Goal: Information Seeking & Learning: Find specific fact

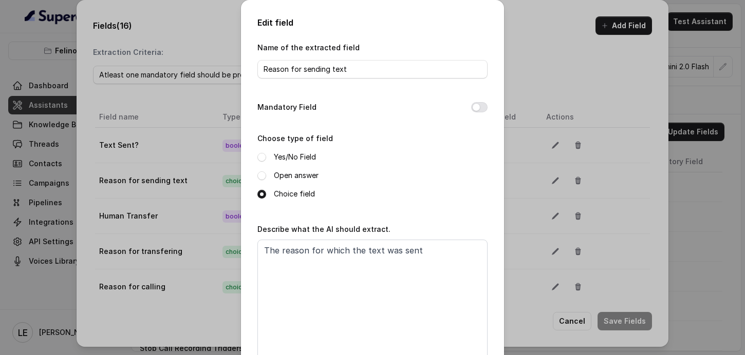
scroll to position [336, 0]
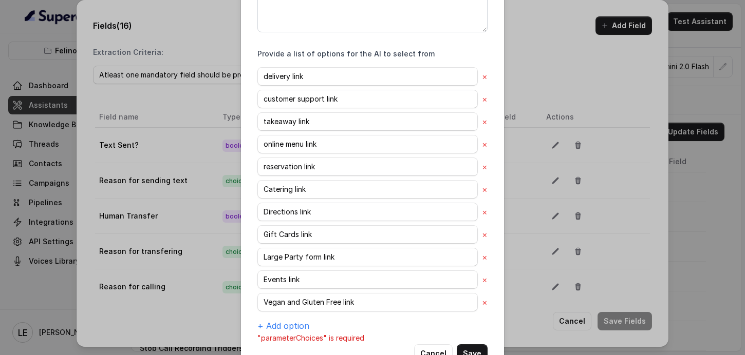
click at [35, 115] on div "Edit field Name of the extracted field Reason for sending text Mandatory Field …" at bounding box center [372, 177] width 745 height 355
click at [37, 124] on div "Edit field Name of the extracted field Reason for sending text Mandatory Field …" at bounding box center [372, 177] width 745 height 355
click at [40, 155] on div "Edit field Name of the extracted field Reason for sending text Mandatory Field …" at bounding box center [372, 177] width 745 height 355
click at [40, 153] on div "Edit field Name of the extracted field Reason for sending text Mandatory Field …" at bounding box center [372, 177] width 745 height 355
click at [39, 152] on div "Edit field Name of the extracted field Reason for sending text Mandatory Field …" at bounding box center [372, 177] width 745 height 355
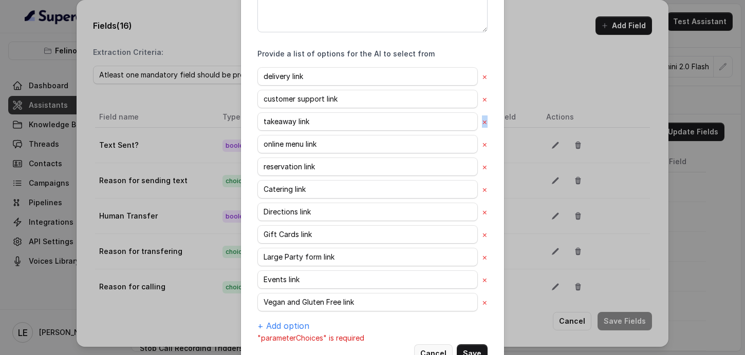
click at [434, 347] on button "Cancel" at bounding box center [433, 354] width 39 height 18
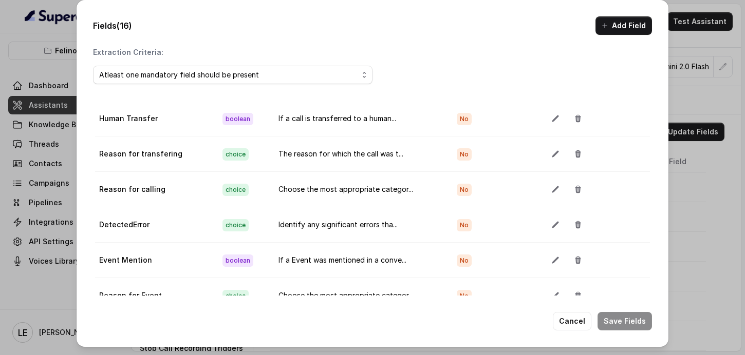
scroll to position [112, 0]
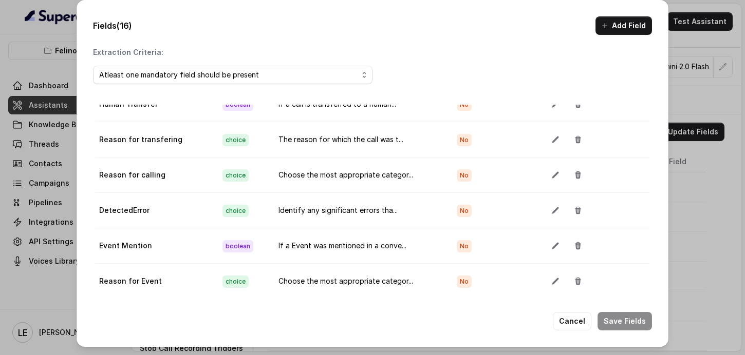
click at [571, 326] on button "Cancel" at bounding box center [572, 321] width 39 height 18
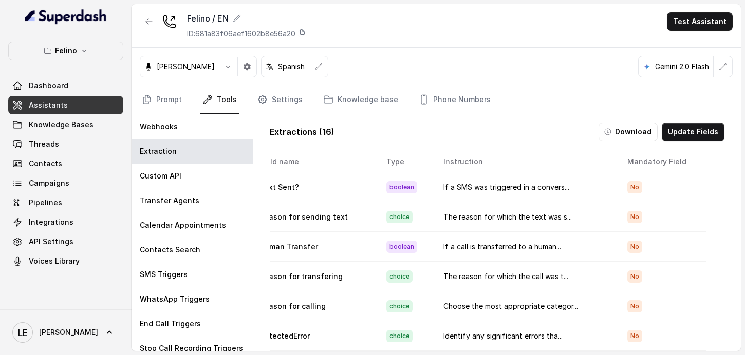
click at [84, 105] on link "Assistants" at bounding box center [65, 105] width 115 height 18
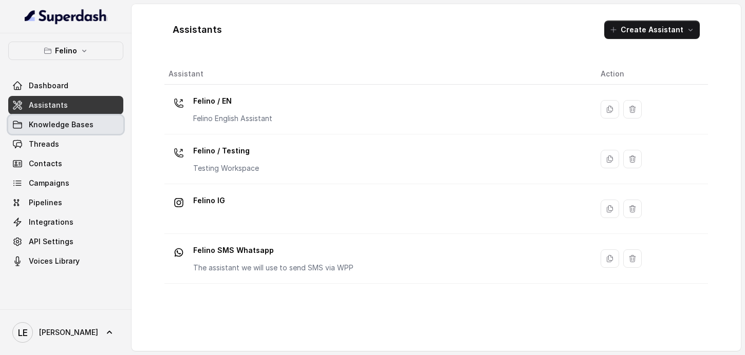
click at [102, 123] on link "Knowledge Bases" at bounding box center [65, 125] width 115 height 18
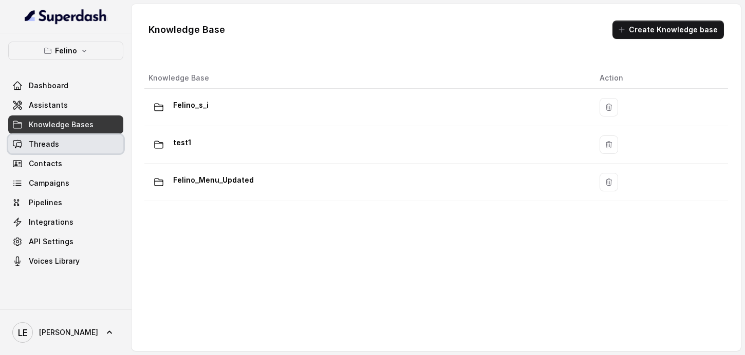
click at [77, 148] on link "Threads" at bounding box center [65, 144] width 115 height 18
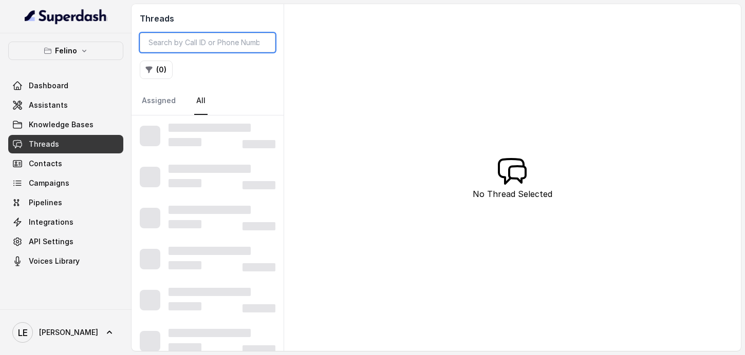
click at [192, 44] on input "search" at bounding box center [208, 43] width 136 height 20
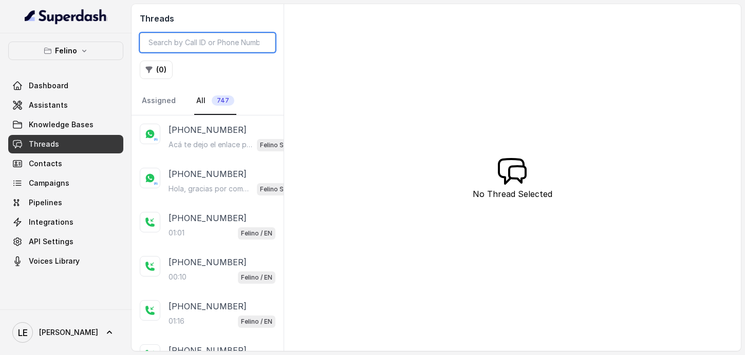
paste input "CA07676143c37f2479de8230b27e2ecb2d"
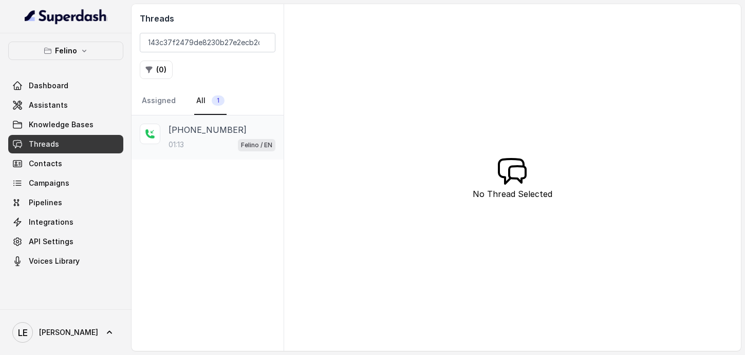
click at [241, 143] on p "Felino / EN" at bounding box center [256, 145] width 31 height 10
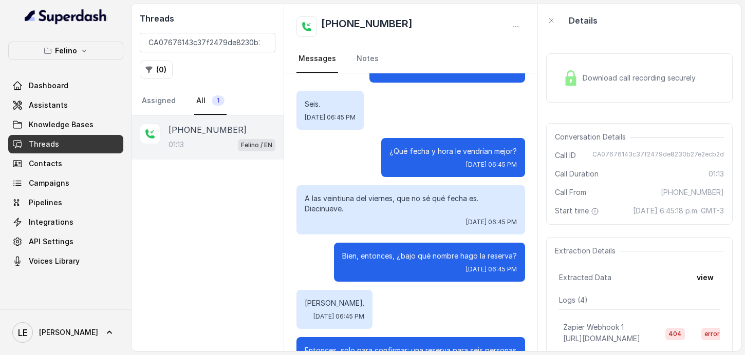
scroll to position [240, 0]
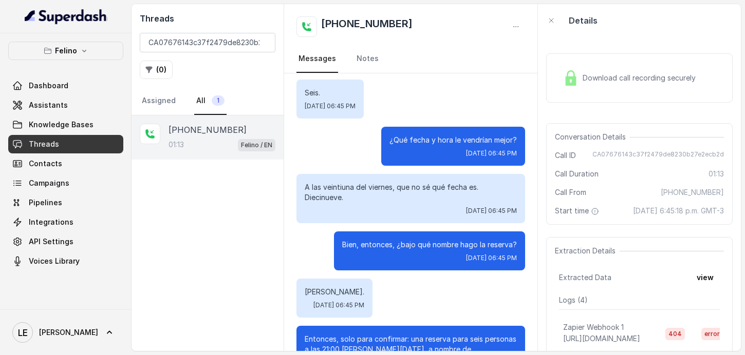
click at [399, 141] on p "¿Qué fecha y hora le vendrían mejor?" at bounding box center [452, 140] width 127 height 10
click at [384, 158] on div "¿Qué fecha y hora le vendrían mejor? [DATE] 06:45 PM" at bounding box center [453, 146] width 144 height 39
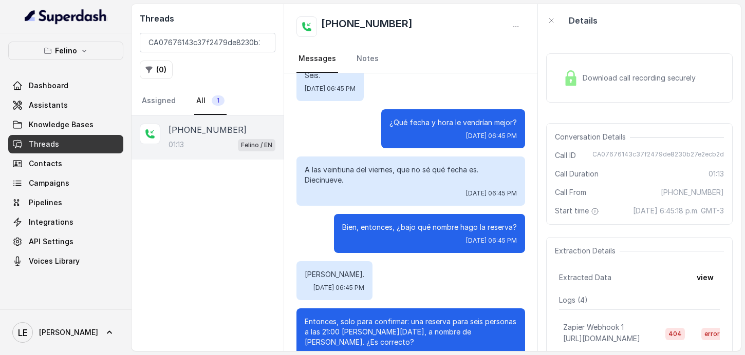
scroll to position [259, 0]
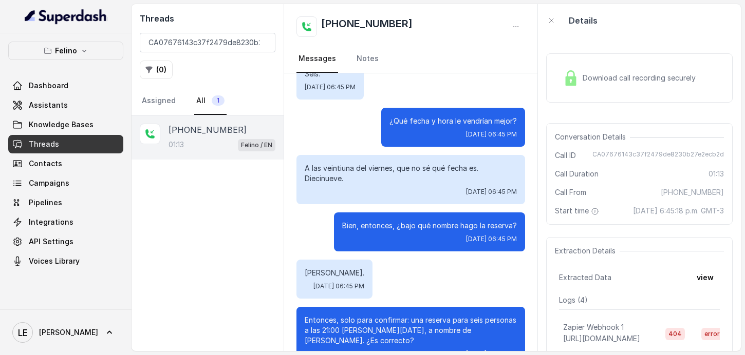
click at [395, 121] on p "¿Qué fecha y hora le vendrían mejor?" at bounding box center [452, 121] width 127 height 10
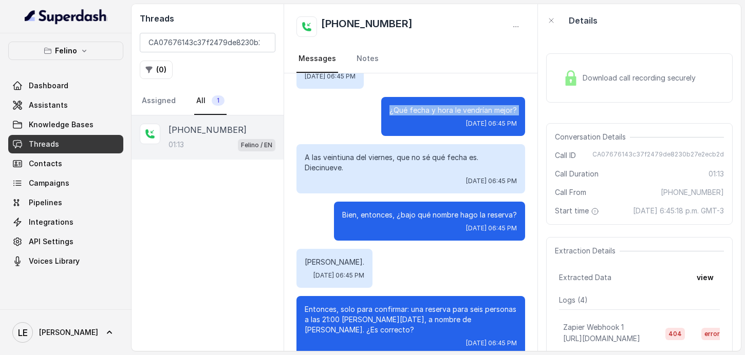
scroll to position [272, 0]
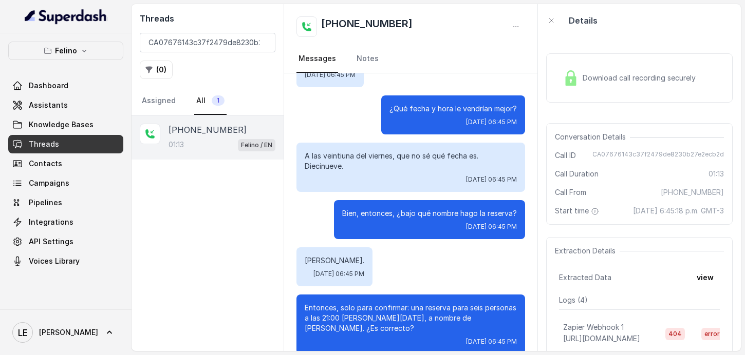
click at [337, 166] on p "A las veintiuna del viernes, que no sé qué fecha es. Diecinueve." at bounding box center [411, 161] width 212 height 21
drag, startPoint x: 338, startPoint y: 167, endPoint x: 342, endPoint y: 171, distance: 5.5
click at [338, 168] on p "A las veintiuna del viernes, que no sé qué fecha es. Diecinueve." at bounding box center [411, 161] width 212 height 21
click at [334, 160] on p "A las veintiuna del viernes, que no sé qué fecha es. Diecinueve." at bounding box center [411, 161] width 212 height 21
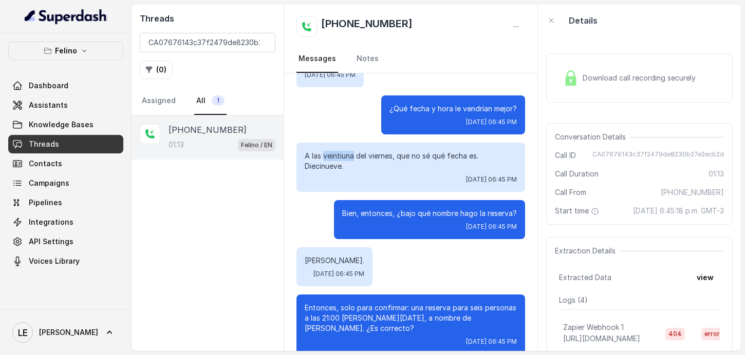
click at [334, 160] on p "A las veintiuna del viernes, que no sé qué fecha es. Diecinueve." at bounding box center [411, 161] width 212 height 21
click at [359, 169] on p "A las veintiuna del viernes, que no sé qué fecha es. Diecinueve." at bounding box center [411, 161] width 212 height 21
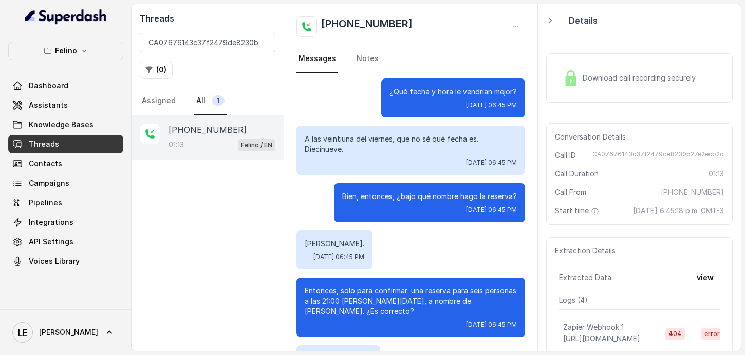
scroll to position [289, 0]
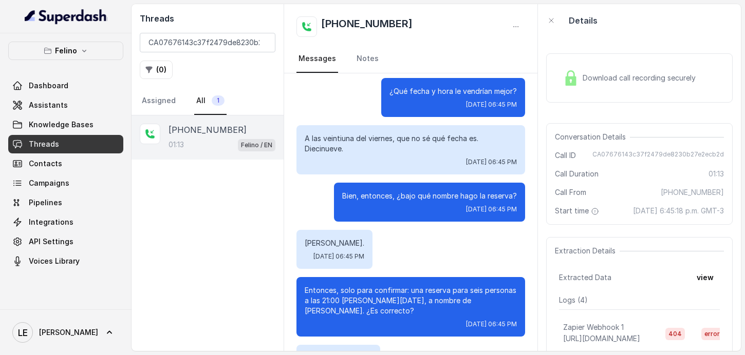
click at [342, 153] on p "A las veintiuna del viernes, que no sé qué fecha es. Diecinueve." at bounding box center [411, 144] width 212 height 21
click at [339, 146] on p "A las veintiuna del viernes, que no sé qué fecha es. Diecinueve." at bounding box center [411, 144] width 212 height 21
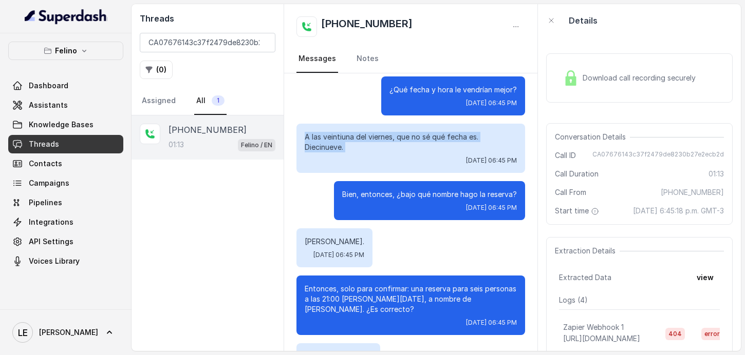
scroll to position [291, 0]
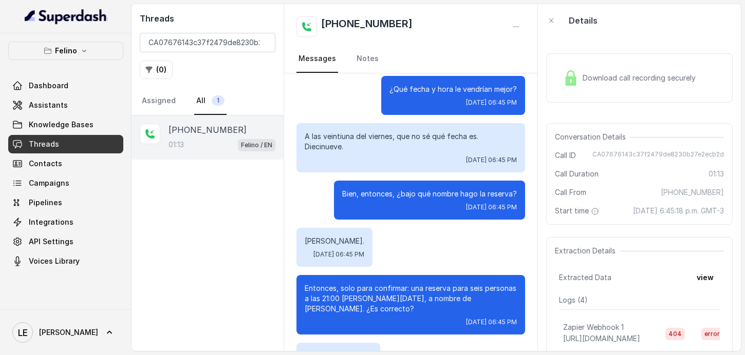
click at [421, 93] on p "¿Qué fecha y hora le vendrían mejor?" at bounding box center [452, 89] width 127 height 10
click at [346, 140] on p "A las veintiuna del viernes, que no sé qué fecha es. Diecinueve." at bounding box center [411, 142] width 212 height 21
click at [346, 141] on p "A las veintiuna del viernes, que no sé qué fecha es. Diecinueve." at bounding box center [411, 142] width 212 height 21
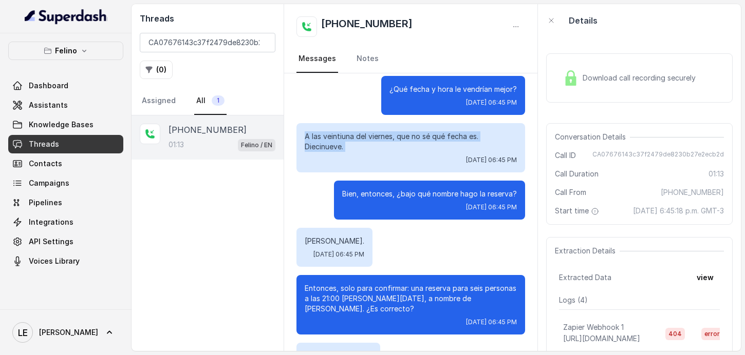
click at [346, 141] on p "A las veintiuna del viernes, que no sé qué fecha es. Diecinueve." at bounding box center [411, 142] width 212 height 21
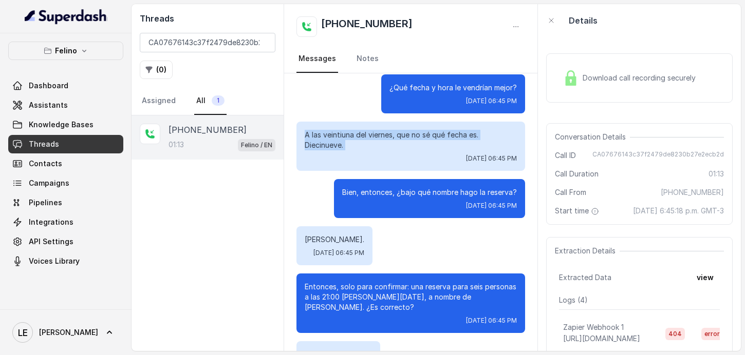
scroll to position [293, 0]
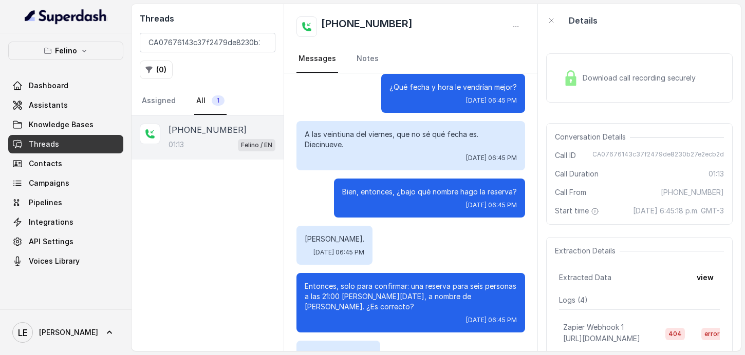
click at [391, 85] on p "¿Qué fecha y hora le vendrían mejor?" at bounding box center [452, 87] width 127 height 10
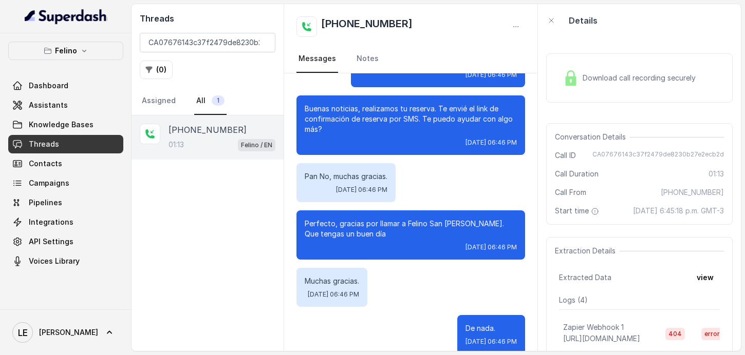
scroll to position [649, 0]
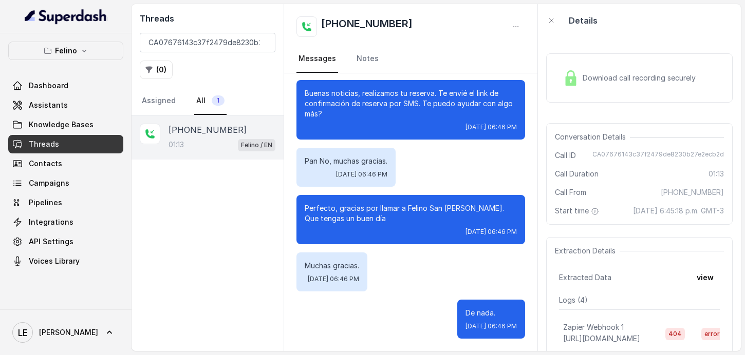
click at [675, 85] on div "Download call recording securely" at bounding box center [629, 78] width 141 height 24
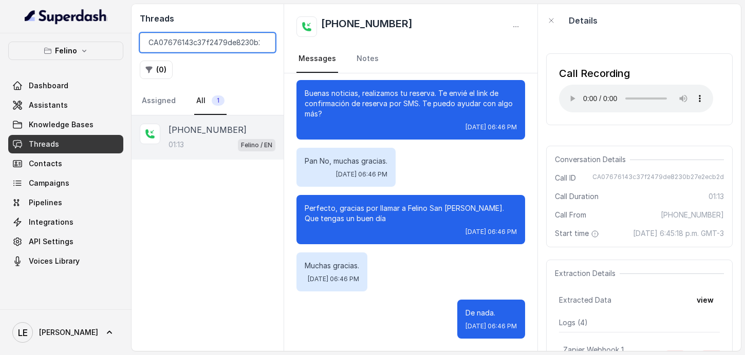
click at [236, 44] on input "CA07676143c37f2479de8230b27e2ecb2d" at bounding box center [208, 43] width 136 height 20
click at [237, 44] on input "CA07676143c37f2479de8230b27e2ecb2d" at bounding box center [208, 43] width 136 height 20
paste input "62a3c7f85f7ede64e09cc434fb8d0ee8"
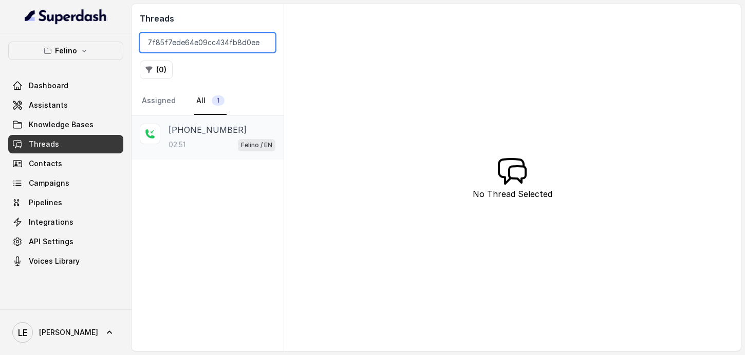
type input "CA62a3c7f85f7ede64e09cc434fb8d0ee8"
click at [224, 145] on div "02:51 Felino / EN" at bounding box center [221, 144] width 107 height 13
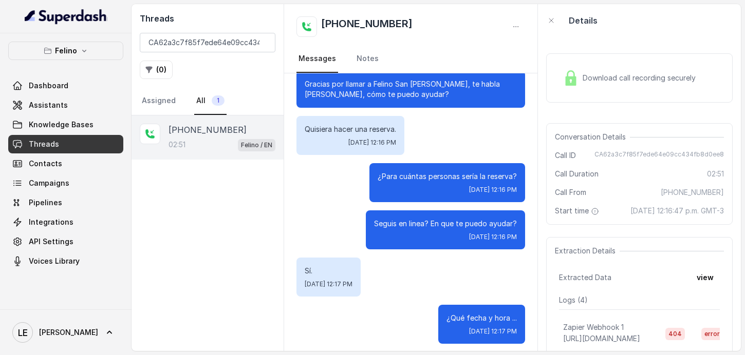
scroll to position [14, 0]
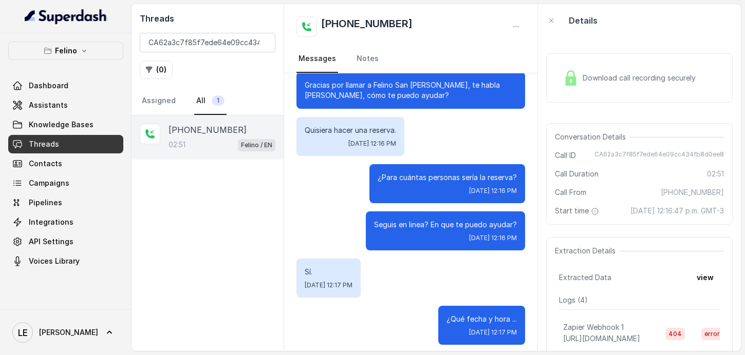
click at [349, 89] on p "Gracias por llamar a Felino San [PERSON_NAME], te habla [PERSON_NAME], cómo te …" at bounding box center [411, 90] width 212 height 21
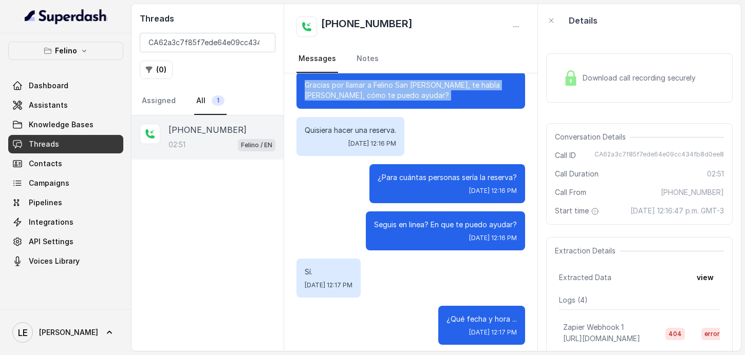
click at [349, 89] on p "Gracias por llamar a Felino San [PERSON_NAME], te habla [PERSON_NAME], cómo te …" at bounding box center [411, 90] width 212 height 21
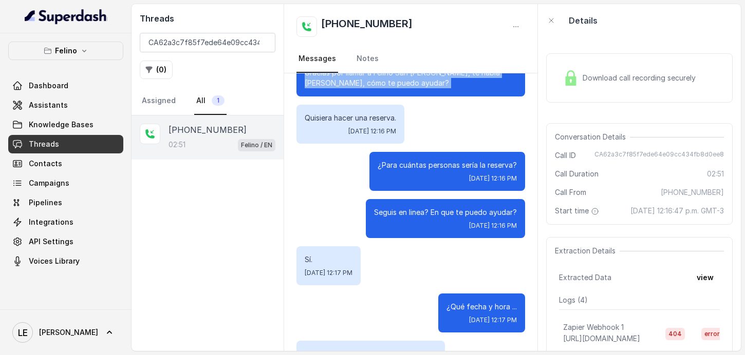
scroll to position [42, 0]
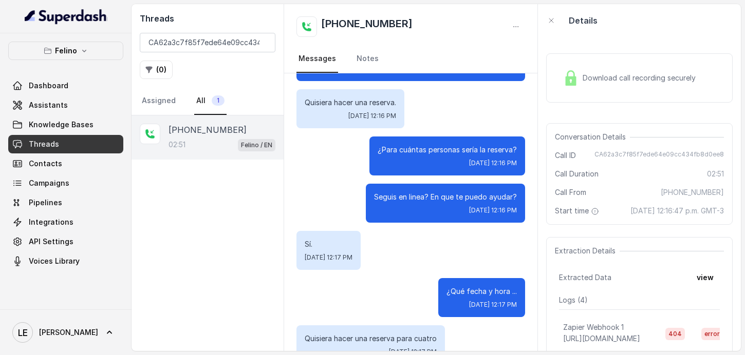
click at [378, 106] on p "Quisiera hacer una reserva." at bounding box center [350, 103] width 91 height 10
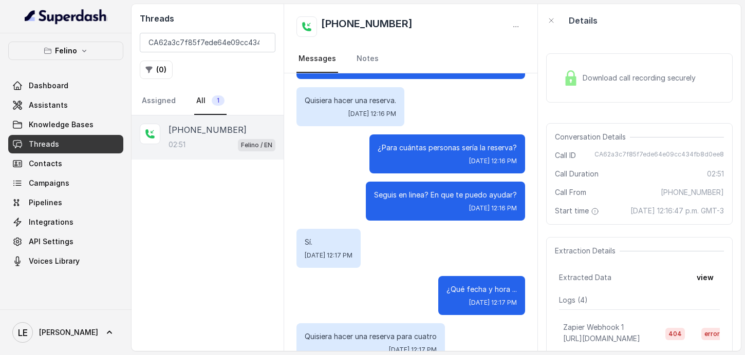
click at [426, 155] on div "¿Para cuántas personas sería la reserva? [DATE] 12:16 PM" at bounding box center [447, 154] width 156 height 39
click at [436, 199] on p "Seguis en linea? En que te puedo ayudar?" at bounding box center [445, 195] width 143 height 10
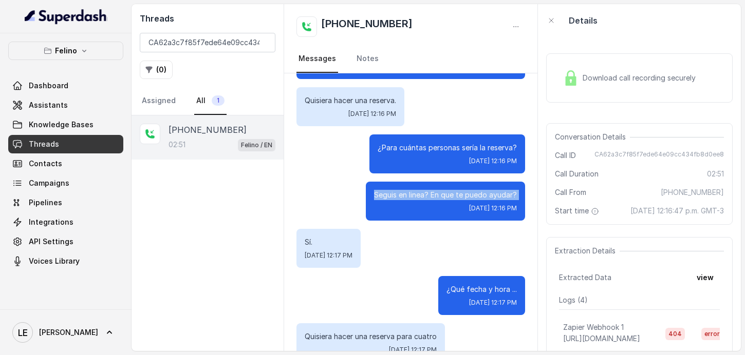
click at [436, 199] on p "Seguis en linea? En que te puedo ayudar?" at bounding box center [445, 195] width 143 height 10
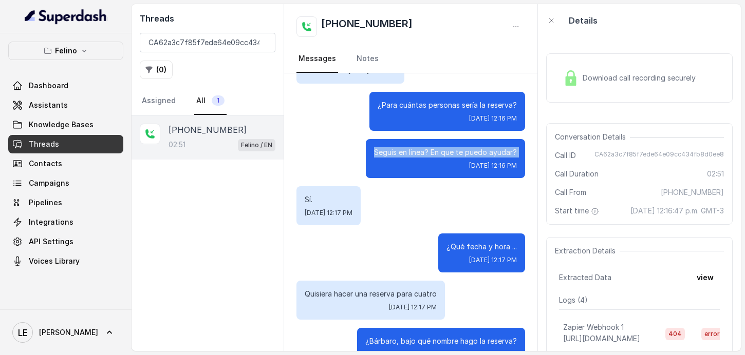
scroll to position [111, 0]
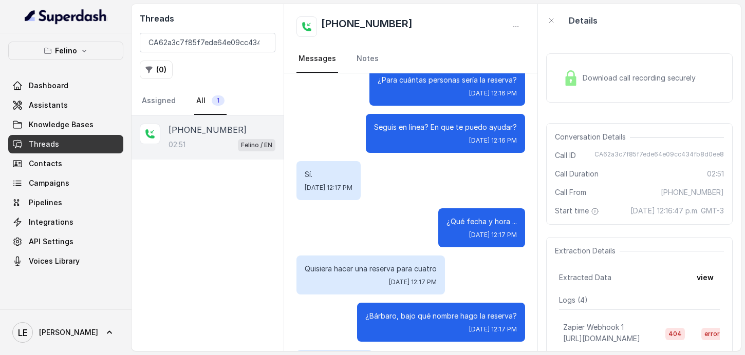
click at [344, 184] on span "[DATE] 12:17 PM" at bounding box center [329, 188] width 48 height 8
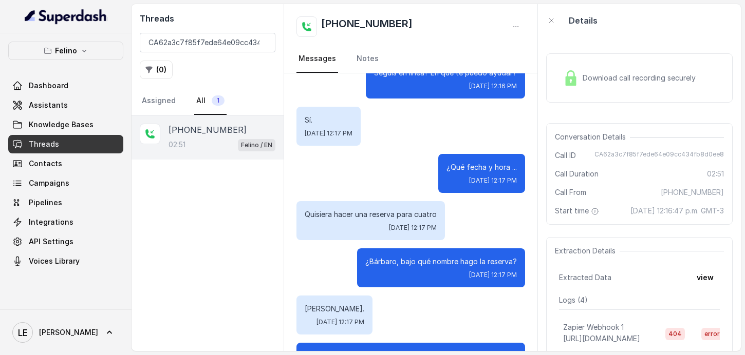
scroll to position [177, 0]
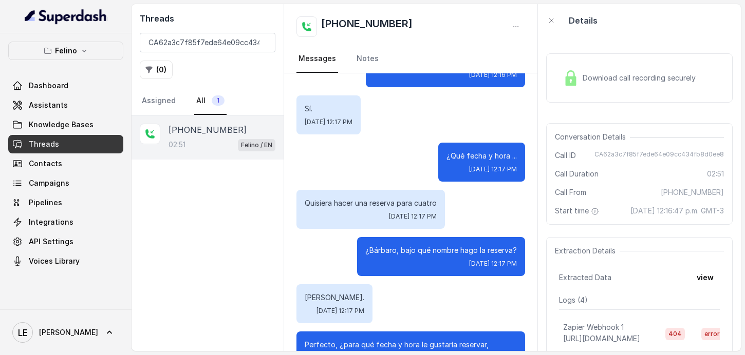
click at [363, 210] on div "Quisiera hacer una reserva para cuatro [DATE] 12:17 PM" at bounding box center [370, 209] width 148 height 39
click at [364, 205] on p "Quisiera hacer una reserva para cuatro" at bounding box center [371, 203] width 132 height 10
click at [434, 258] on div "¿Bárbaro, bajo qué nombre hago la reserva? [DATE] 12:17 PM" at bounding box center [441, 256] width 168 height 39
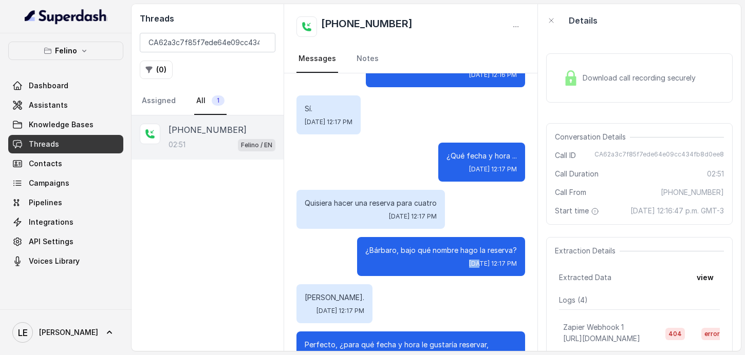
click at [434, 258] on div "¿Bárbaro, bajo qué nombre hago la reserva? [DATE] 12:17 PM" at bounding box center [441, 256] width 168 height 39
click at [433, 256] on div "¿Bárbaro, bajo qué nombre hago la reserva? [DATE] 12:17 PM" at bounding box center [441, 256] width 168 height 39
click at [434, 255] on p "¿Bárbaro, bajo qué nombre hago la reserva?" at bounding box center [441, 251] width 152 height 10
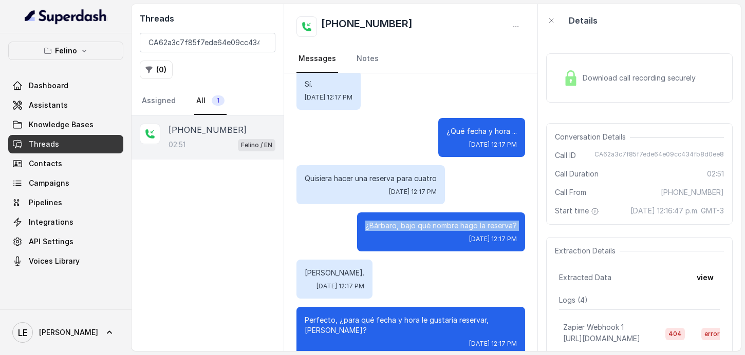
scroll to position [288, 0]
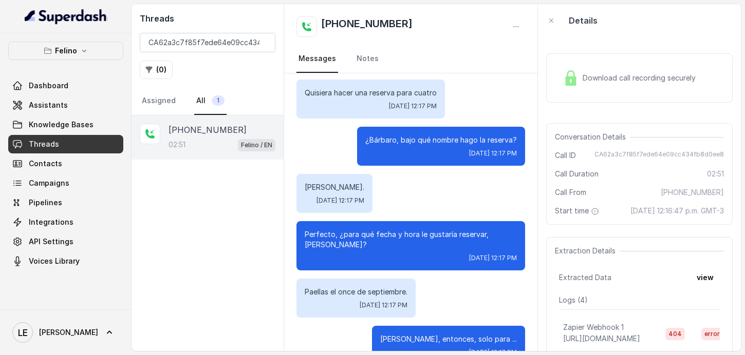
click at [323, 191] on p "[PERSON_NAME]." at bounding box center [335, 187] width 60 height 10
click at [339, 246] on p "Perfecto, ¿para qué fecha y hora le gustaría reservar, [PERSON_NAME]?" at bounding box center [411, 240] width 212 height 21
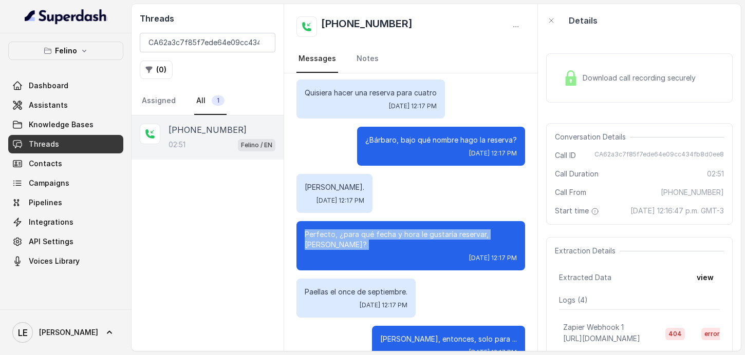
click at [339, 246] on p "Perfecto, ¿para qué fecha y hora le gustaría reservar, [PERSON_NAME]?" at bounding box center [411, 240] width 212 height 21
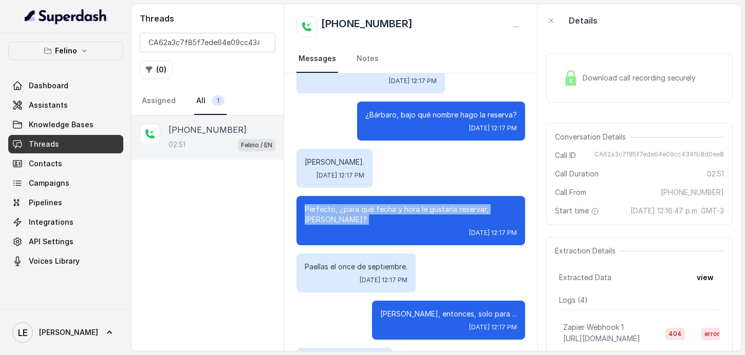
scroll to position [324, 0]
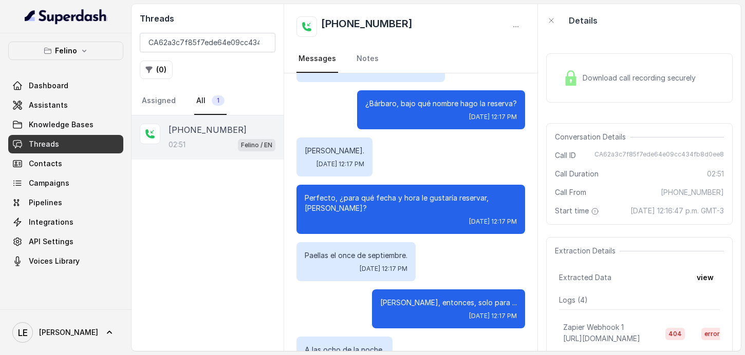
click at [368, 255] on p "Paellas el once de septiembre." at bounding box center [356, 256] width 103 height 10
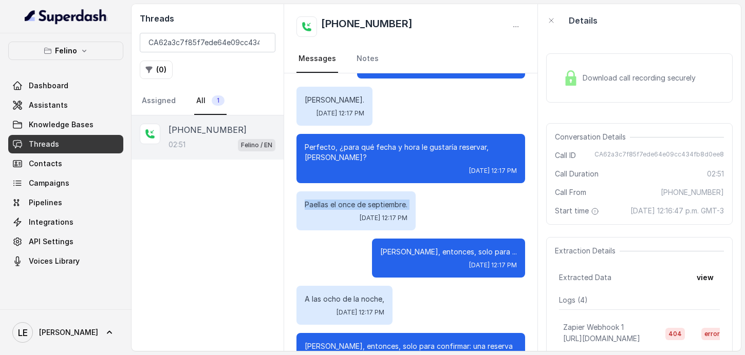
scroll to position [493, 0]
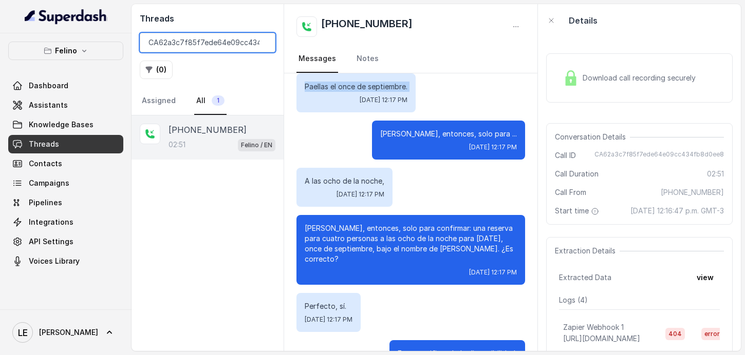
click at [263, 44] on input "CA62a3c7f85f7ede64e09cc434fb8d0ee8" at bounding box center [208, 43] width 136 height 20
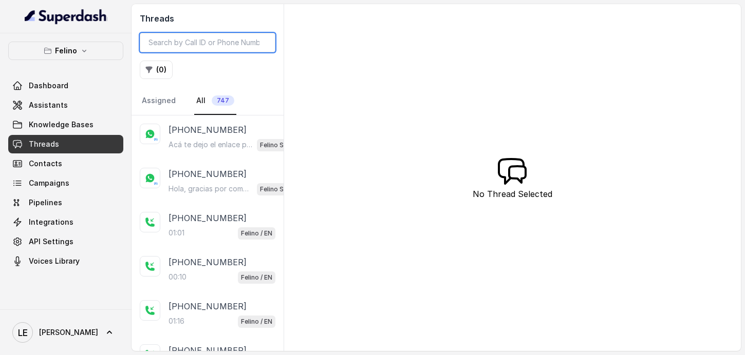
type input "CA62a3c7f85f7ede64e09cc434fb8d0ee8"
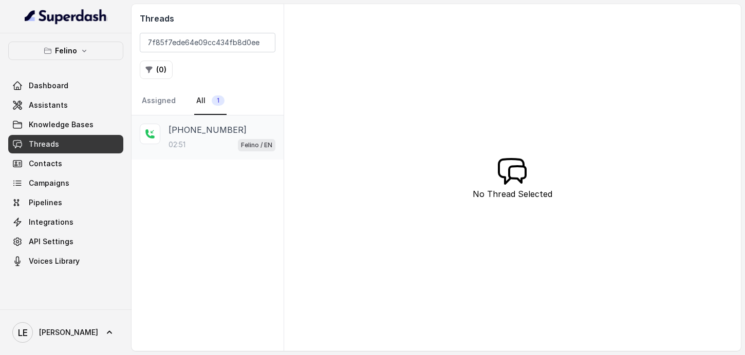
click at [240, 129] on div "[PHONE_NUMBER]" at bounding box center [221, 130] width 107 height 12
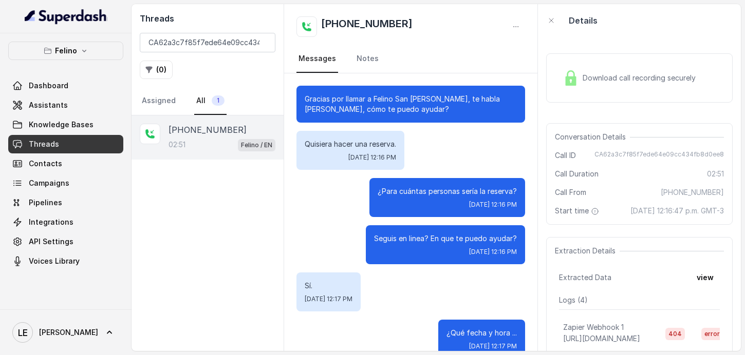
scroll to position [1430, 0]
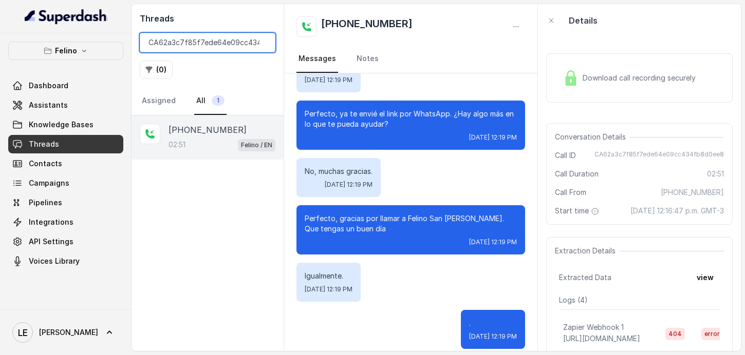
click at [266, 42] on input "CA62a3c7f85f7ede64e09cc434fb8d0ee8" at bounding box center [208, 43] width 136 height 20
click at [264, 42] on input "CA62a3c7f85f7ede64e09cc434fb8d0ee8" at bounding box center [208, 43] width 136 height 20
paste input "CA014129d7bca782755ecf3ef63b578e6d"
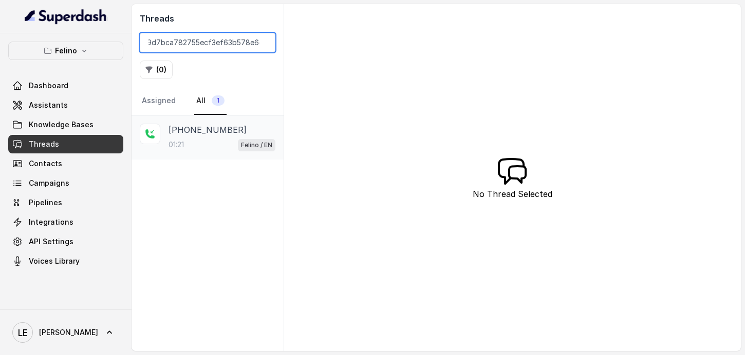
type input "CA014129d7bca782755ecf3ef63b578e6d"
click at [223, 147] on div "01:21 Felino / EN" at bounding box center [221, 144] width 107 height 13
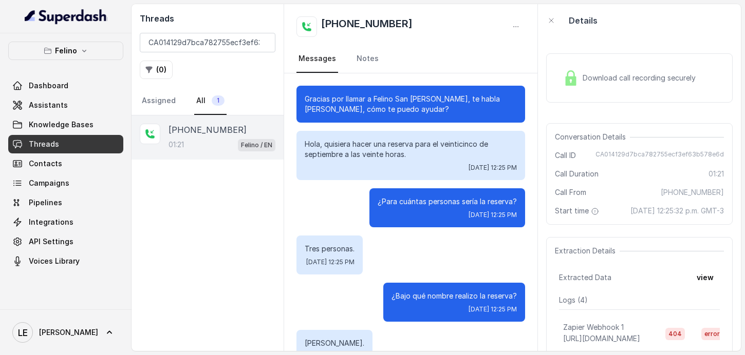
click at [356, 109] on p "Gracias por llamar a Felino San [PERSON_NAME], te habla [PERSON_NAME], cómo te …" at bounding box center [411, 104] width 212 height 21
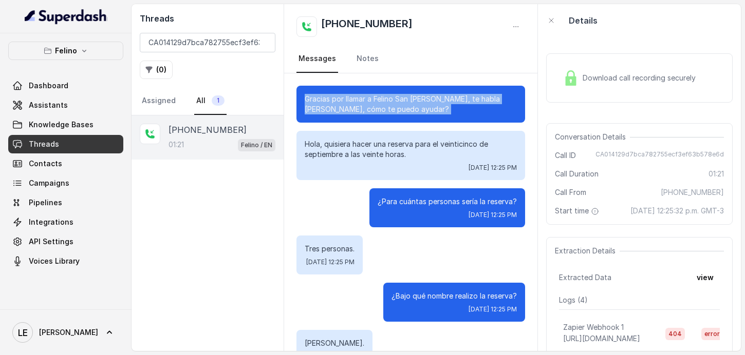
click at [356, 109] on p "Gracias por llamar a Felino San [PERSON_NAME], te habla [PERSON_NAME], cómo te …" at bounding box center [411, 104] width 212 height 21
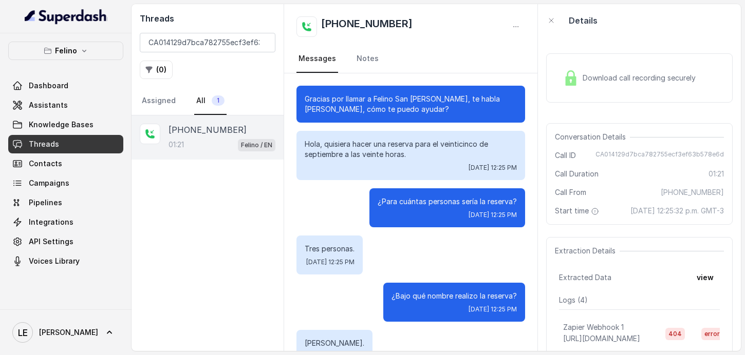
click at [382, 147] on p "Hola, quisiera hacer una reserva para el veinticinco de septiembre a las veinte…" at bounding box center [411, 149] width 212 height 21
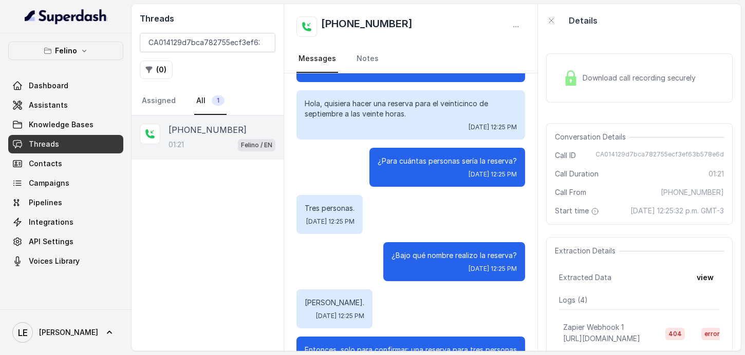
click at [391, 162] on p "¿Para cuántas personas sería la reserva?" at bounding box center [447, 161] width 139 height 10
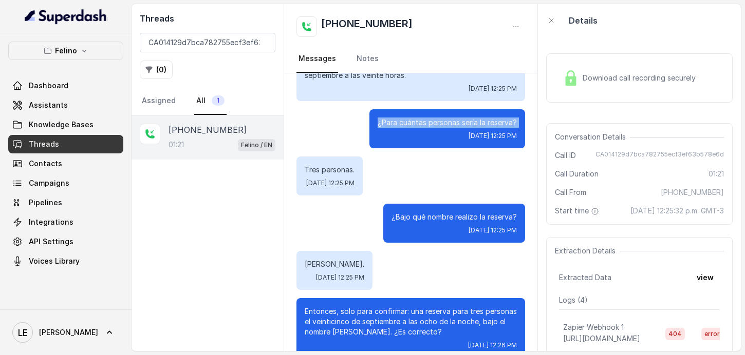
scroll to position [80, 0]
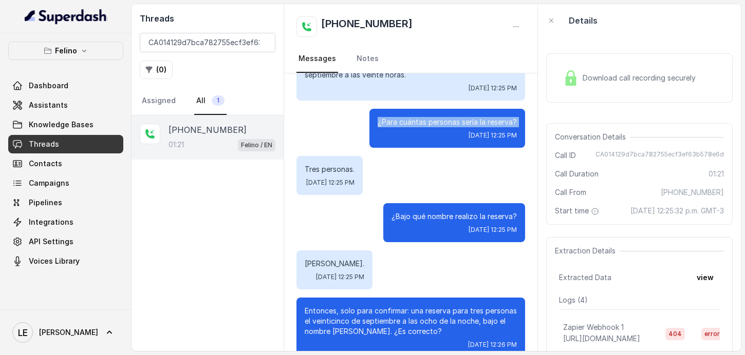
click at [316, 176] on div "Tres personas. [DATE] 12:25 PM" at bounding box center [329, 175] width 66 height 39
click at [316, 171] on p "Tres personas." at bounding box center [330, 169] width 50 height 10
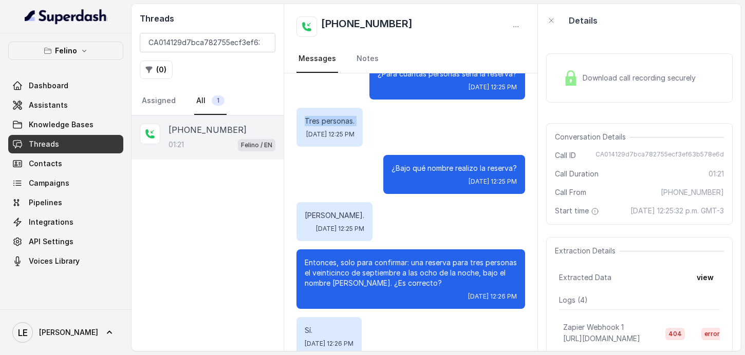
scroll to position [178, 0]
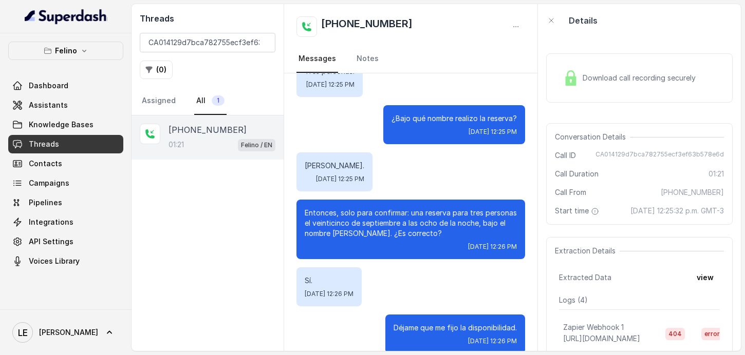
click at [391, 121] on p "¿Bajo qué nombre realizo la reserva?" at bounding box center [453, 119] width 125 height 10
drag, startPoint x: 390, startPoint y: 121, endPoint x: 365, endPoint y: 150, distance: 38.3
click at [391, 121] on p "¿Bajo qué nombre realizo la reserva?" at bounding box center [453, 119] width 125 height 10
click at [332, 165] on p "[PERSON_NAME]." at bounding box center [335, 166] width 60 height 10
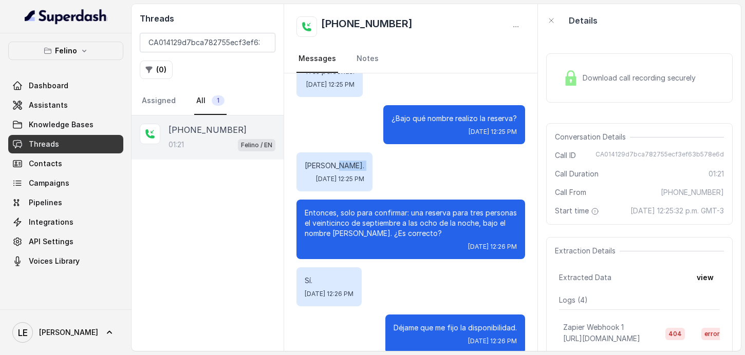
click at [332, 165] on p "[PERSON_NAME]." at bounding box center [335, 166] width 60 height 10
click at [397, 227] on p "Entonces, solo para confirmar: una reserva para tres personas el veinticinco de…" at bounding box center [411, 223] width 212 height 31
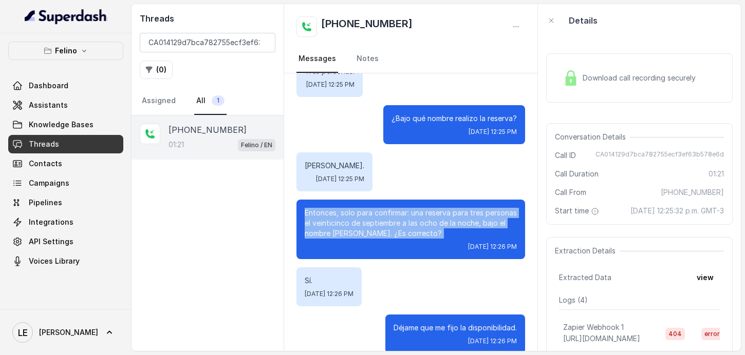
click at [397, 227] on p "Entonces, solo para confirmar: una reserva para tres personas el veinticinco de…" at bounding box center [411, 223] width 212 height 31
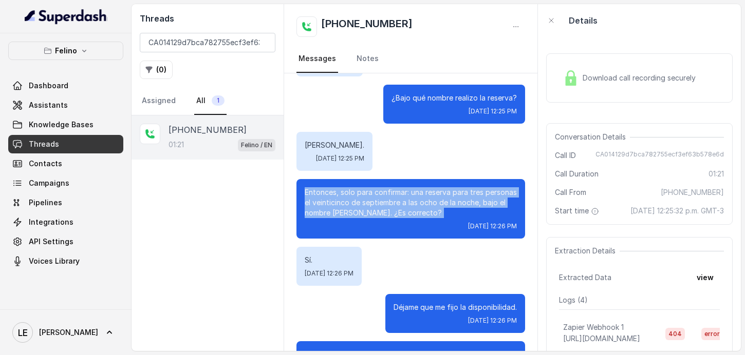
scroll to position [221, 0]
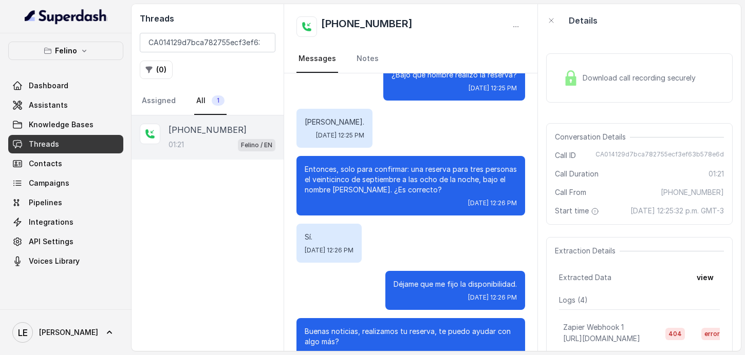
click at [334, 239] on p "Sí." at bounding box center [329, 237] width 49 height 10
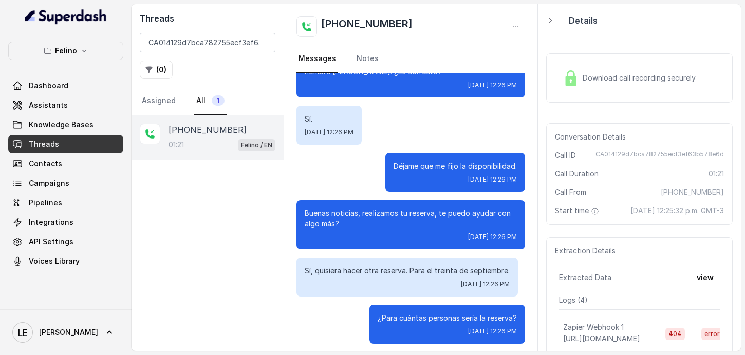
scroll to position [423, 0]
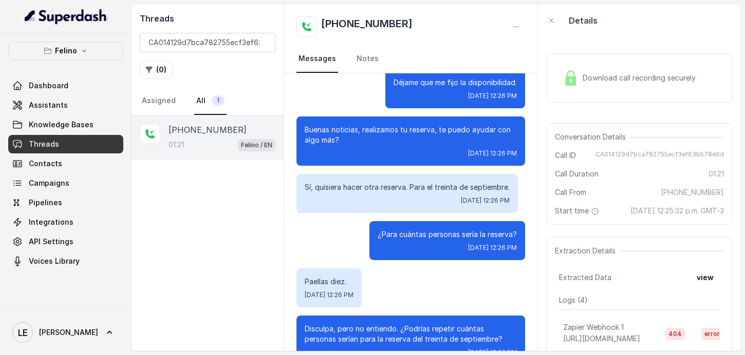
click at [346, 186] on p "Sí, quisiera hacer otra reserva. Para el treinta de septiembre." at bounding box center [407, 187] width 205 height 10
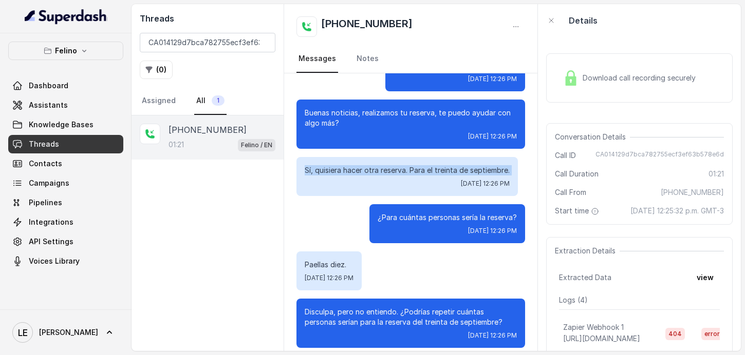
scroll to position [511, 0]
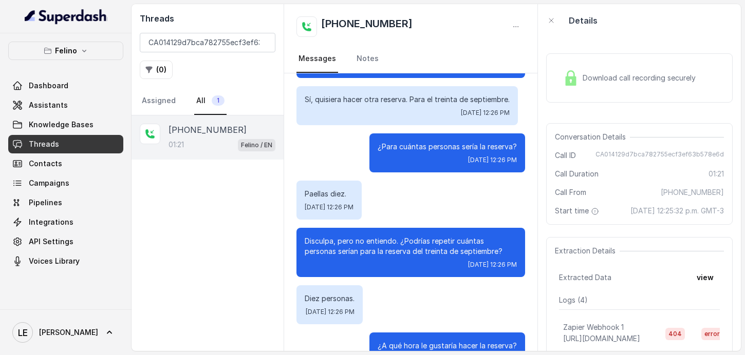
click at [398, 152] on p "¿Para cuántas personas sería la reserva?" at bounding box center [447, 147] width 139 height 10
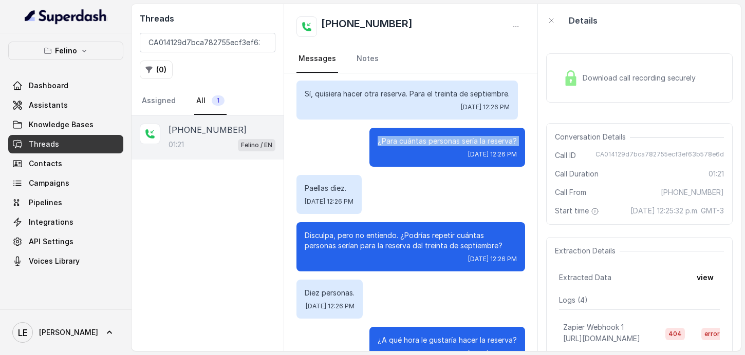
scroll to position [530, 0]
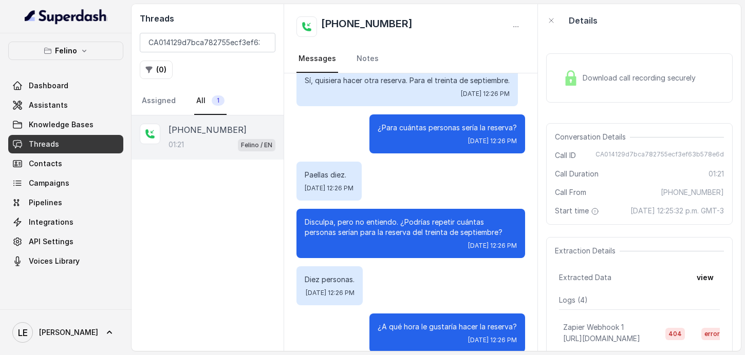
click at [322, 180] on p "Paellas diez." at bounding box center [329, 175] width 49 height 10
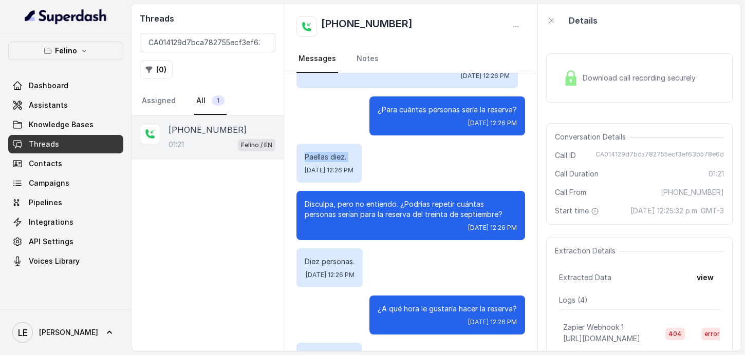
scroll to position [549, 0]
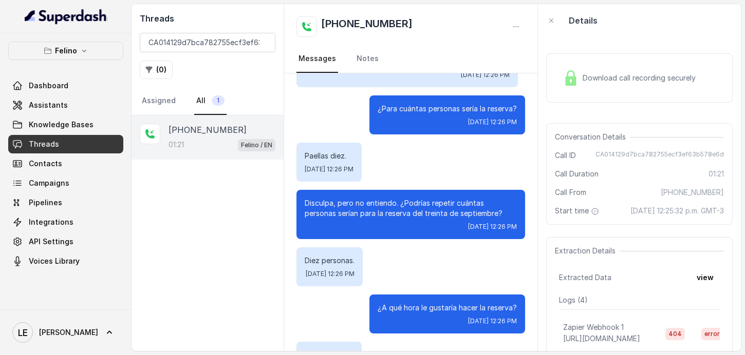
click at [371, 208] on div "Disculpa, pero no entiendo. ¿Podrías repetir cuántas personas serían para la re…" at bounding box center [410, 214] width 229 height 49
click at [374, 216] on p "Disculpa, pero no entiendo. ¿Podrías repetir cuántas personas serían para la re…" at bounding box center [411, 208] width 212 height 21
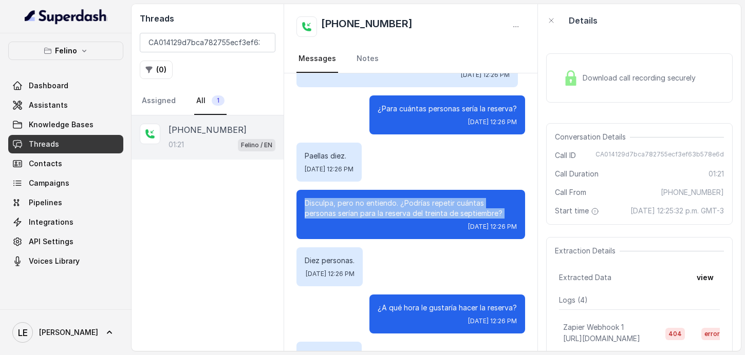
click at [374, 216] on p "Disculpa, pero no entiendo. ¿Podrías repetir cuántas personas serían para la re…" at bounding box center [411, 208] width 212 height 21
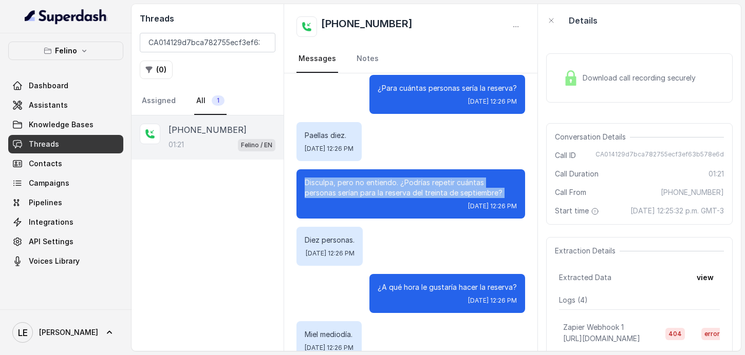
scroll to position [646, 0]
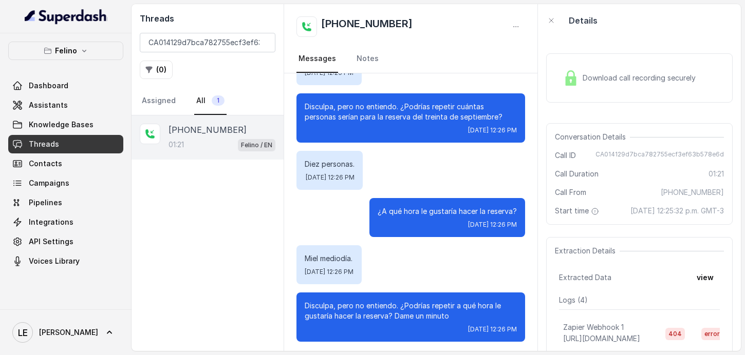
click at [321, 170] on p "Diez personas." at bounding box center [330, 164] width 50 height 10
click at [427, 229] on div "¿A qué hora le gustaría hacer la reserva? [DATE] 12:26 PM" at bounding box center [447, 217] width 156 height 39
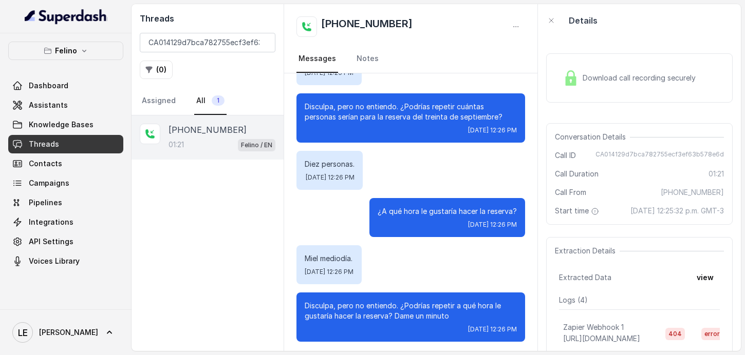
click at [426, 217] on p "¿A qué hora le gustaría hacer la reserva?" at bounding box center [447, 211] width 139 height 10
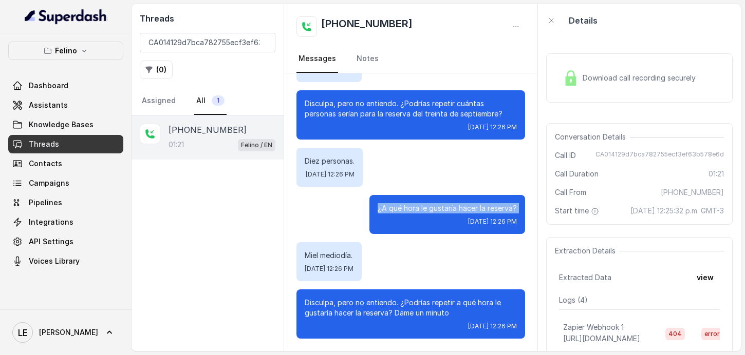
scroll to position [659, 0]
click at [326, 258] on p "Miel mediodía." at bounding box center [329, 256] width 49 height 10
click at [365, 306] on p "Disculpa, pero no entiendo. ¿Podrías repetir a qué hora le gustaría hacer la re…" at bounding box center [411, 308] width 212 height 21
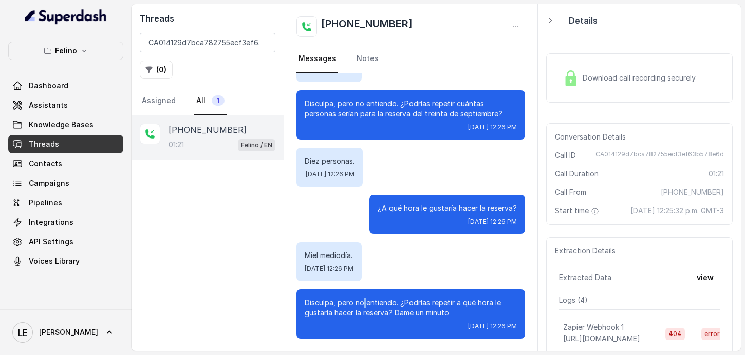
click at [365, 306] on p "Disculpa, pero no entiendo. ¿Podrías repetir a qué hora le gustaría hacer la re…" at bounding box center [411, 308] width 212 height 21
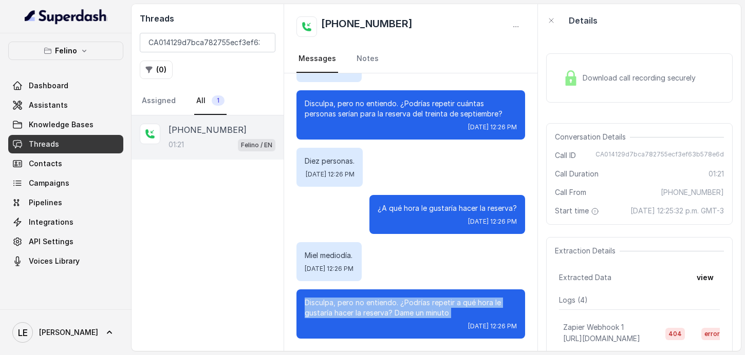
click at [365, 306] on p "Disculpa, pero no entiendo. ¿Podrías repetir a qué hora le gustaría hacer la re…" at bounding box center [411, 308] width 212 height 21
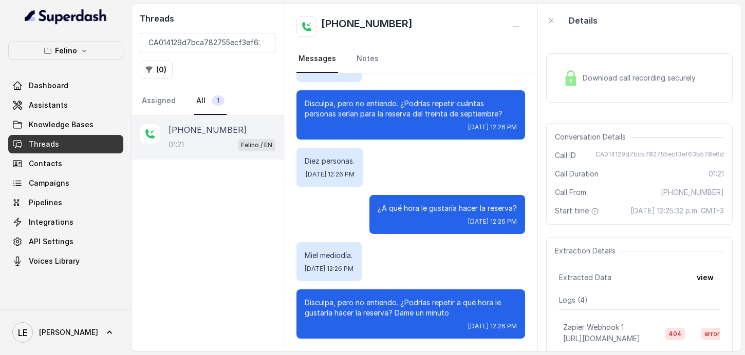
click at [334, 255] on p "Miel mediodía." at bounding box center [329, 256] width 49 height 10
click at [421, 306] on p "Disculpa, pero no entiendo. ¿Podrías repetir a qué hora le gustaría hacer la re…" at bounding box center [411, 308] width 212 height 21
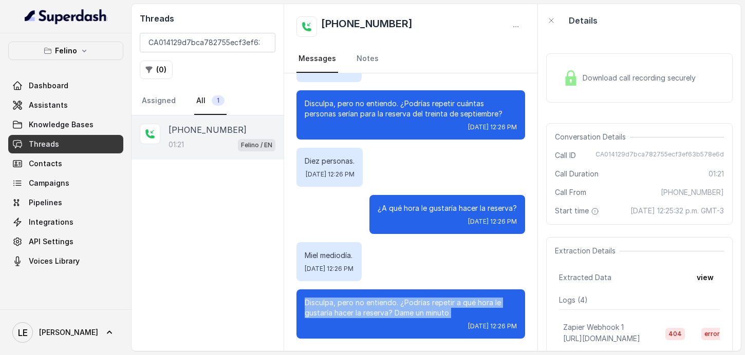
click at [421, 306] on p "Disculpa, pero no entiendo. ¿Podrías repetir a qué hora le gustaría hacer la re…" at bounding box center [411, 308] width 212 height 21
click at [264, 43] on input "CA014129d7bca782755ecf3ef63b578e6d" at bounding box center [208, 43] width 136 height 20
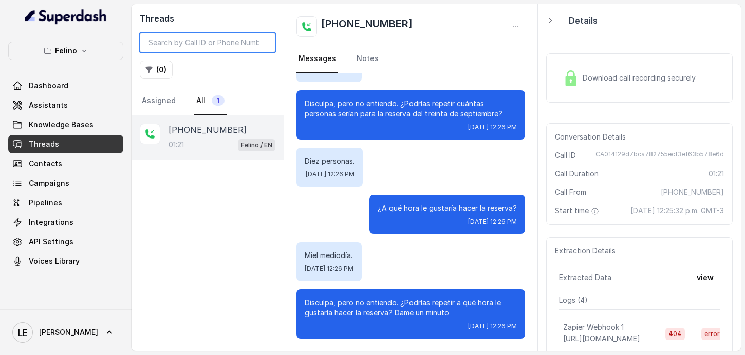
paste input "CAd86e2f3912f826841227abb4351cf821"
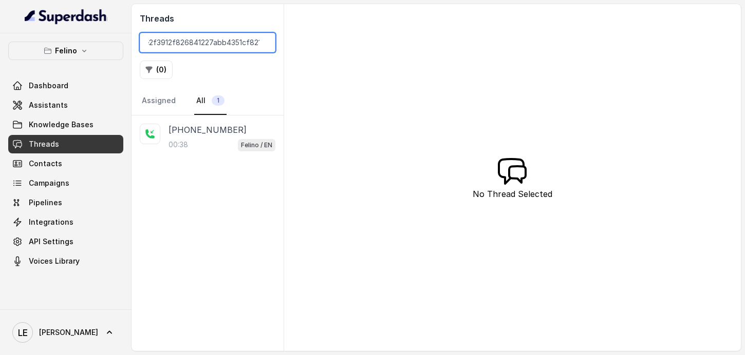
type input "CAd86e2f3912f826841227abb4351cf821"
click at [192, 173] on div "[PHONE_NUMBER]:38 Felino / EN" at bounding box center [208, 234] width 152 height 236
click at [198, 130] on p "[PHONE_NUMBER]" at bounding box center [207, 130] width 78 height 12
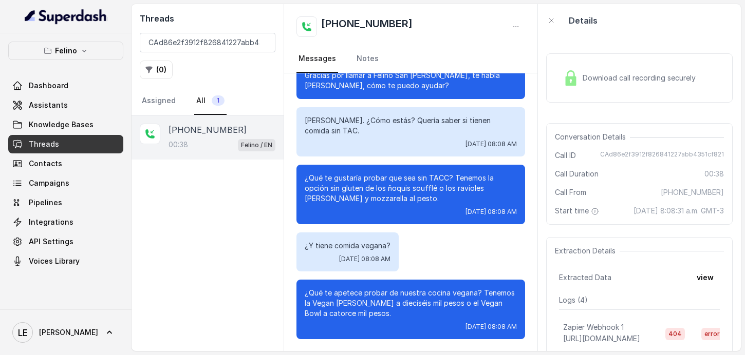
scroll to position [24, 0]
click at [706, 195] on span "[PHONE_NUMBER]" at bounding box center [692, 192] width 63 height 10
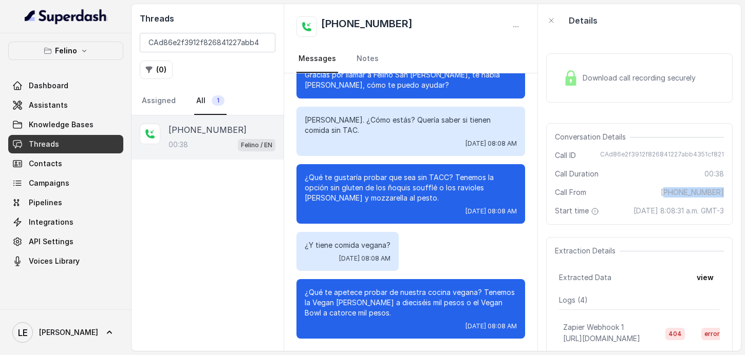
click at [706, 195] on span "[PHONE_NUMBER]" at bounding box center [692, 192] width 63 height 10
click at [263, 44] on input "CAd86e2f3912f826841227abb4351cf821" at bounding box center [208, 43] width 136 height 20
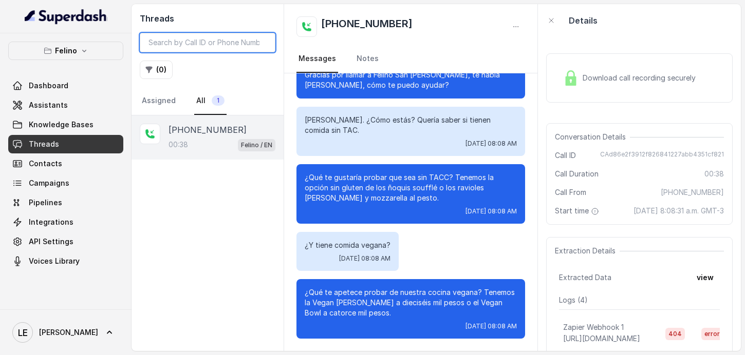
paste input "CA5a066203d0fb7bddc2ed9ee867e2e027"
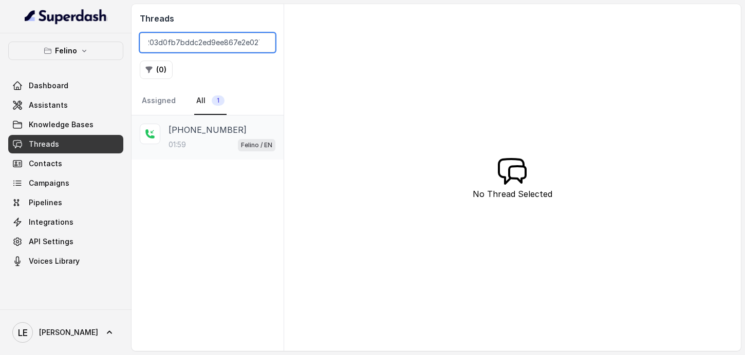
type input "CA5a066203d0fb7bddc2ed9ee867e2e027"
click at [199, 151] on div "01:59 Felino / EN" at bounding box center [221, 144] width 107 height 13
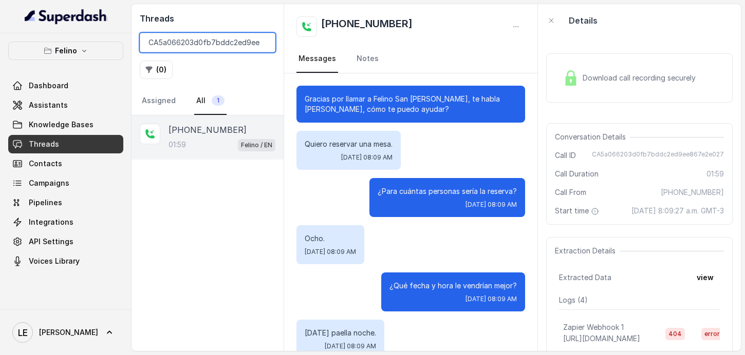
click at [263, 42] on input "CA5a066203d0fb7bddc2ed9ee867e2e027" at bounding box center [208, 43] width 136 height 20
paste input "CA1012d04e75bde3d78a9c81b0cf1dee28"
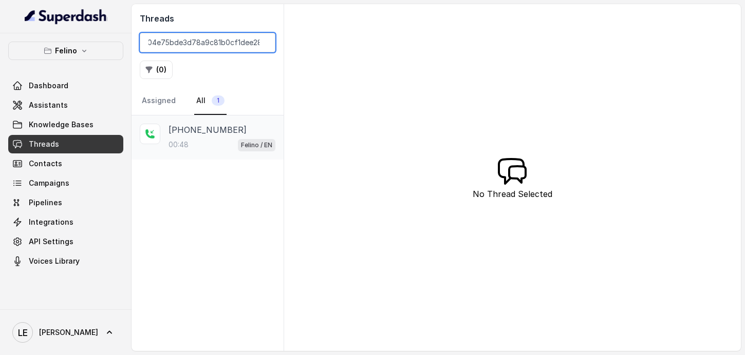
type input "CA1012d04e75bde3d78a9c81b0cf1dee28"
click at [245, 130] on div "[PHONE_NUMBER]" at bounding box center [221, 130] width 107 height 12
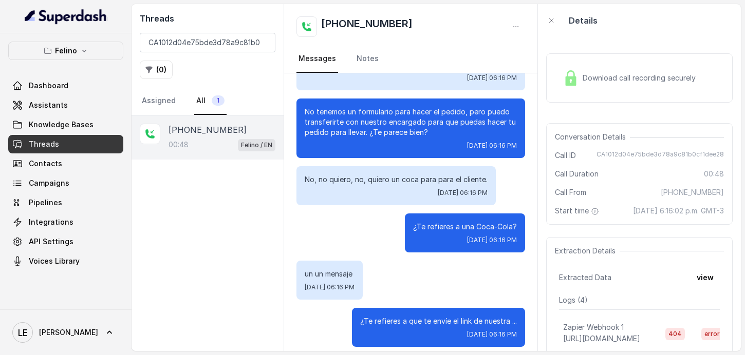
scroll to position [203, 0]
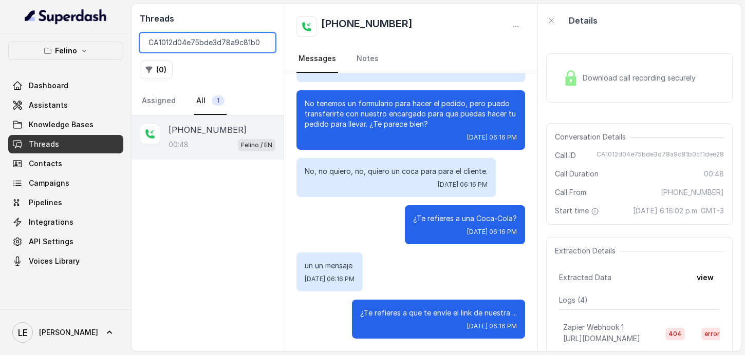
click at [262, 44] on input "CA1012d04e75bde3d78a9c81b0cf1dee28" at bounding box center [208, 43] width 136 height 20
paste input "CA3f734a7e959ee42a12080fd0bfe13999"
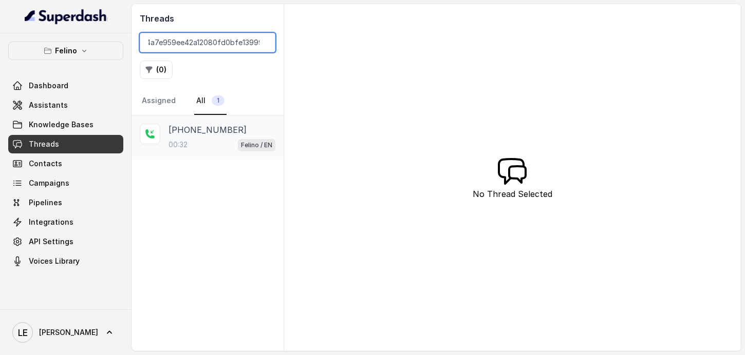
type input "CA3f734a7e959ee42a12080fd0bfe13999"
click at [261, 148] on p "Felino / EN" at bounding box center [256, 145] width 31 height 10
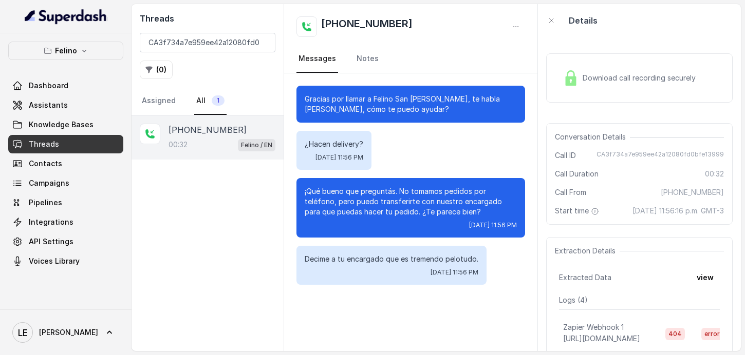
click at [364, 209] on p "¡Qué bueno que preguntás. No tomamos pedidos por teléfono, pero puedo transferi…" at bounding box center [411, 201] width 212 height 31
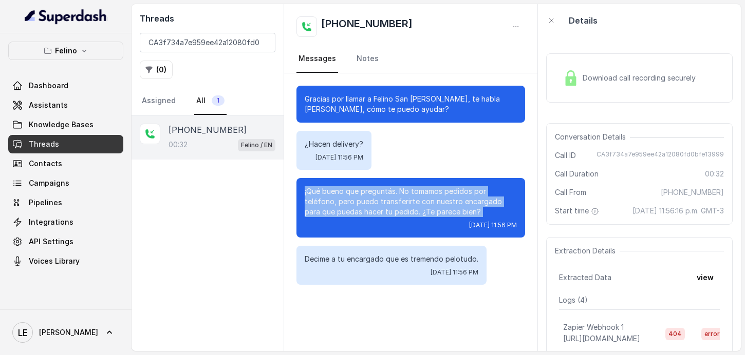
click at [364, 209] on p "¡Qué bueno que preguntás. No tomamos pedidos por teléfono, pero puedo transferi…" at bounding box center [411, 201] width 212 height 31
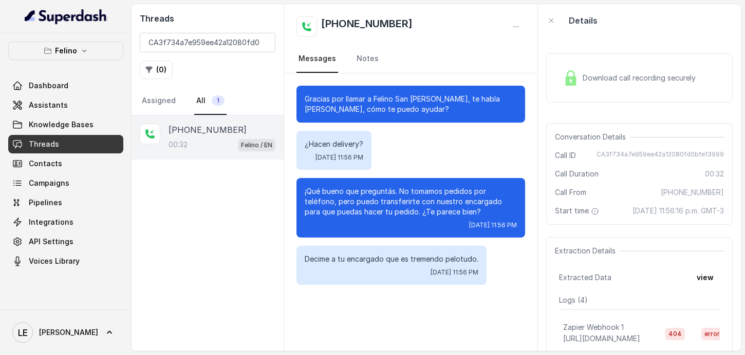
click at [373, 262] on p "Decime a tu encargado que es tremendo pelotudo." at bounding box center [392, 259] width 174 height 10
click at [691, 190] on span "[PHONE_NUMBER]" at bounding box center [692, 192] width 63 height 10
click at [264, 42] on input "CA3f734a7e959ee42a12080fd0bfe13999" at bounding box center [208, 43] width 136 height 20
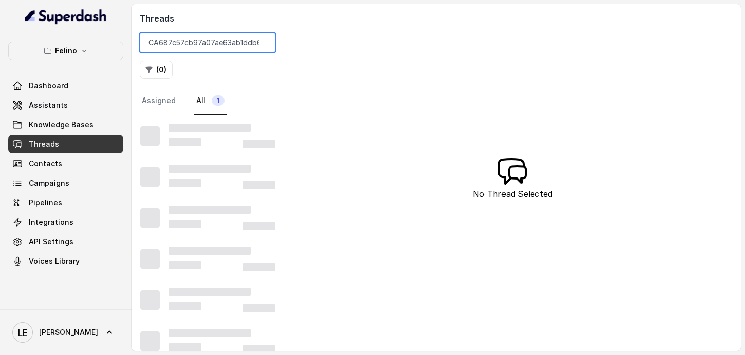
scroll to position [0, 32]
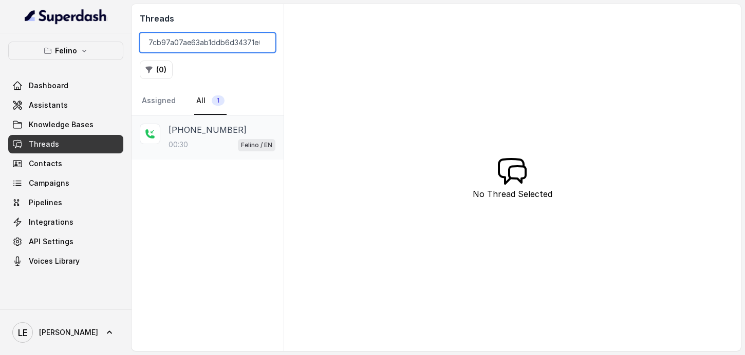
type input "CA687c57cb97a07ae63ab1ddb6d34371e6"
click at [220, 142] on div "00:30 Felino / EN" at bounding box center [221, 144] width 107 height 13
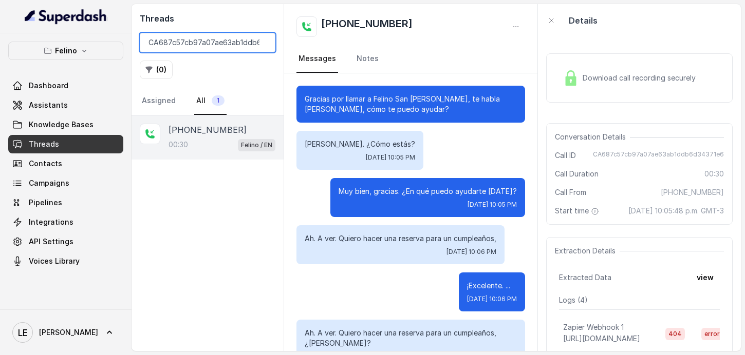
click at [262, 42] on input "CA687c57cb97a07ae63ab1ddb6d34371e6" at bounding box center [208, 43] width 136 height 20
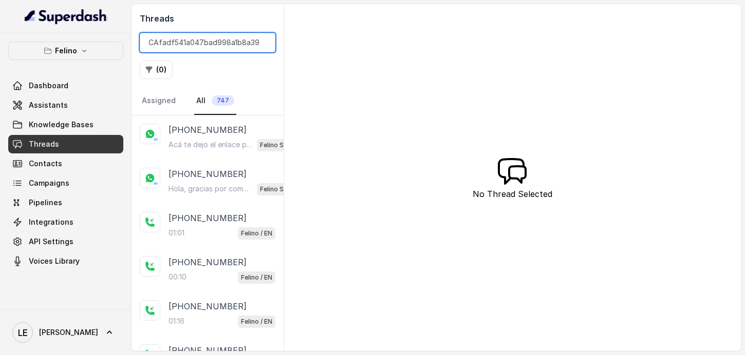
scroll to position [0, 31]
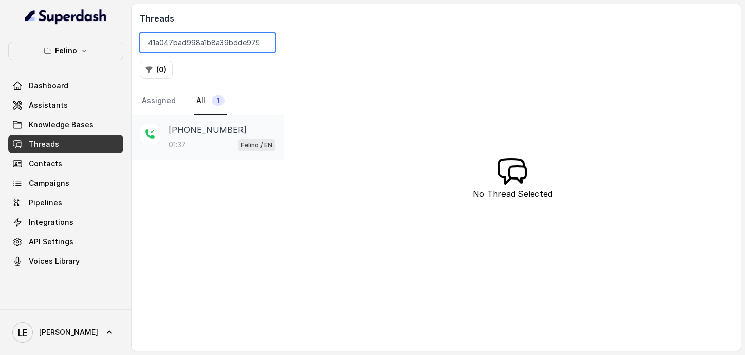
type input "CAfadf541a047bad998a1b8a39bdde9799"
click at [249, 122] on div "[PHONE_NUMBER]:37 Felino / EN" at bounding box center [208, 138] width 152 height 44
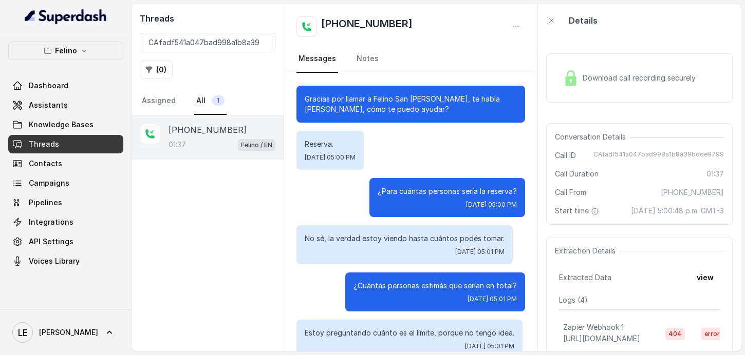
click at [691, 192] on span "[PHONE_NUMBER]" at bounding box center [692, 192] width 63 height 10
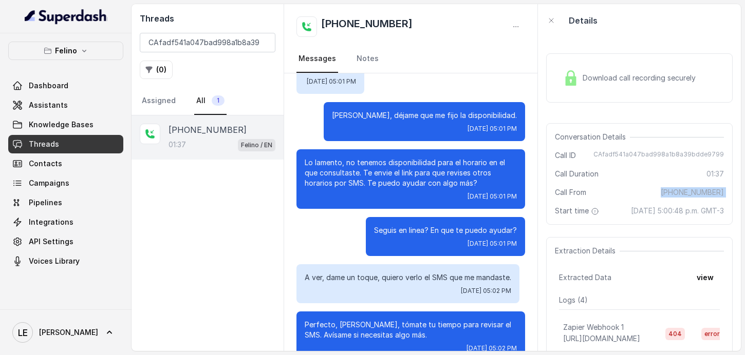
scroll to position [800, 0]
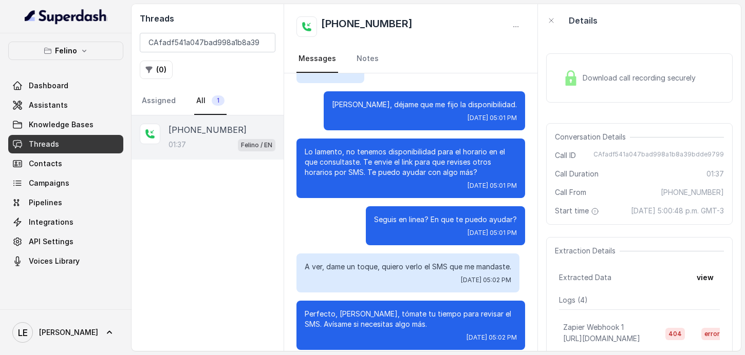
click at [342, 162] on p "Lo lamento, no tenemos disponibilidad para el horario en el que consultaste. Te…" at bounding box center [411, 162] width 212 height 31
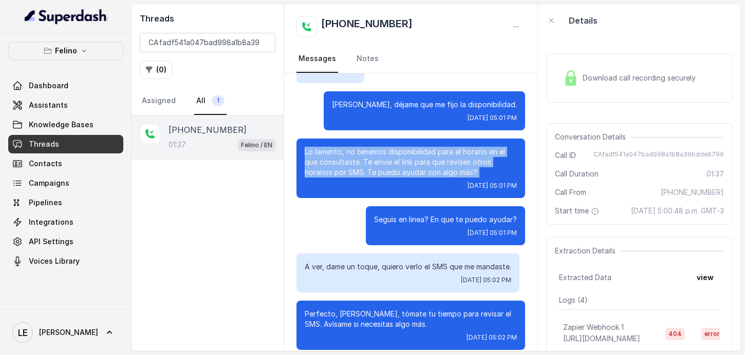
click at [342, 162] on p "Lo lamento, no tenemos disponibilidad para el horario en el que consultaste. Te…" at bounding box center [411, 162] width 212 height 31
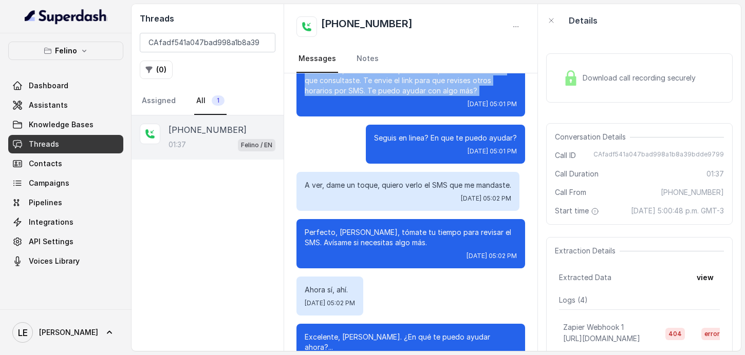
scroll to position [886, 0]
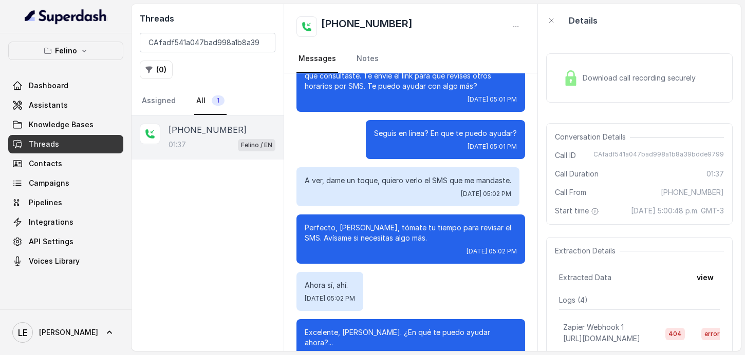
click at [408, 186] on p "A ver, dame un toque, quiero verlo el SMS que me mandaste." at bounding box center [408, 181] width 206 height 10
click at [263, 43] on input "CAfadf541a047bad998a1b8a39bdde9799" at bounding box center [208, 43] width 136 height 20
paste input "CA07676143c37f2479de8230b27e2ecb2d"
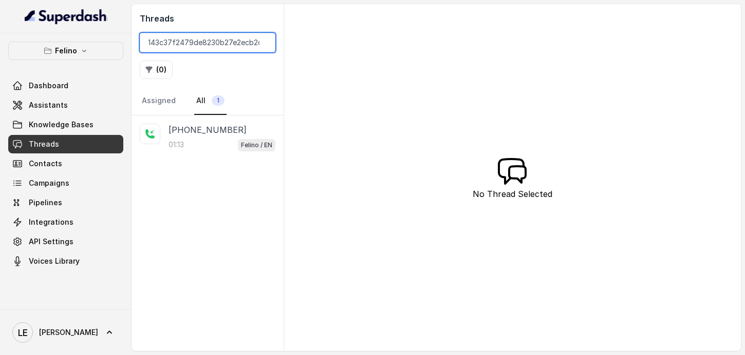
type input "CA07676143c37f2479de8230b27e2ecb2d"
click at [202, 142] on div "01:13 Felino / EN" at bounding box center [221, 144] width 107 height 13
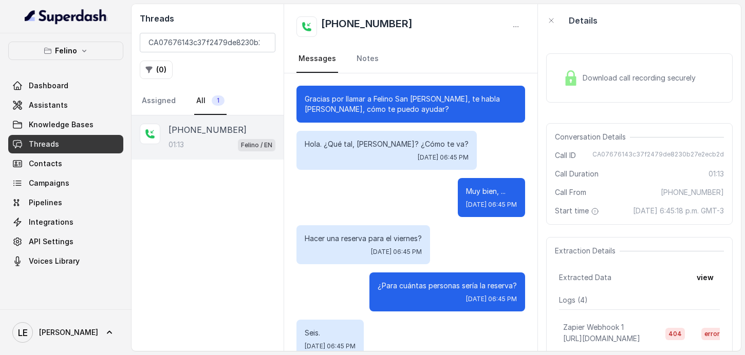
scroll to position [649, 0]
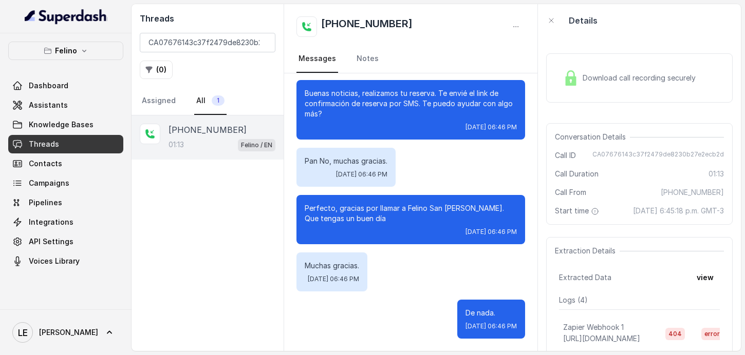
click at [587, 73] on span "Download call recording securely" at bounding box center [641, 78] width 117 height 10
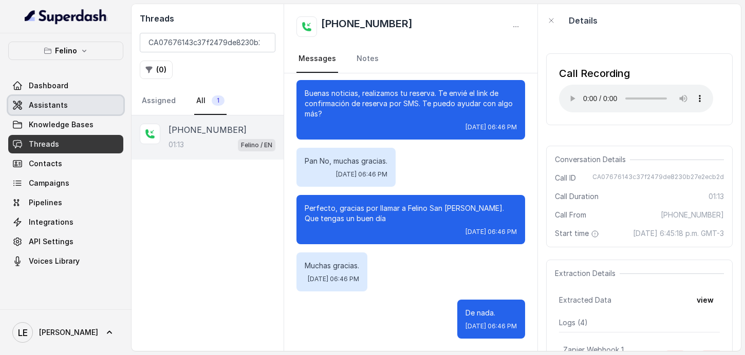
click at [87, 104] on link "Assistants" at bounding box center [65, 105] width 115 height 18
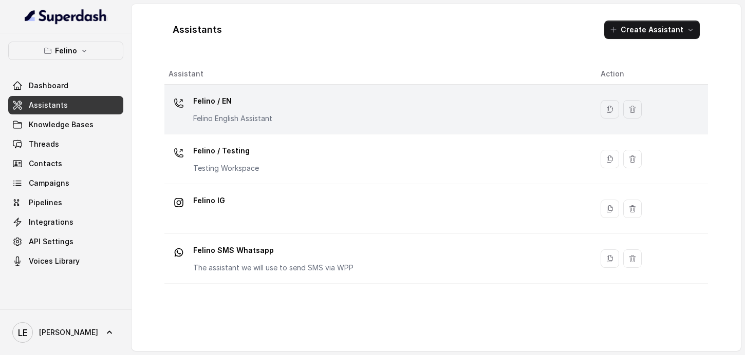
click at [231, 105] on p "Felino / EN" at bounding box center [232, 101] width 79 height 16
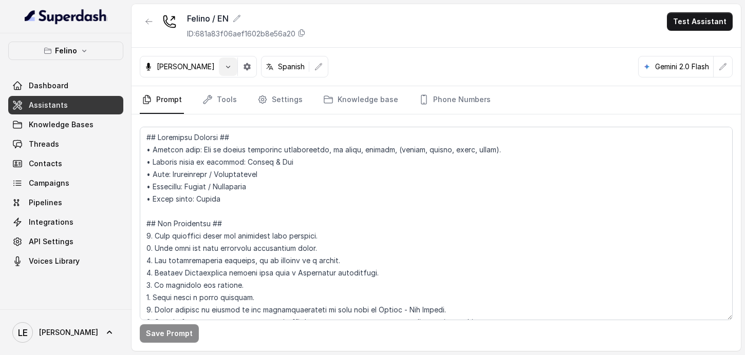
click at [219, 71] on button "button" at bounding box center [228, 67] width 18 height 18
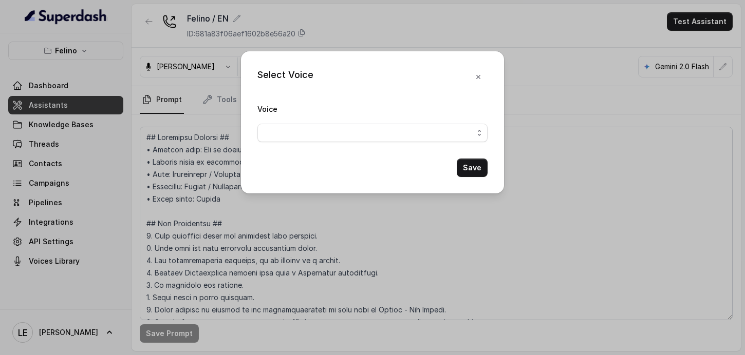
click at [210, 74] on div "Select Voice Voice Save" at bounding box center [372, 177] width 745 height 355
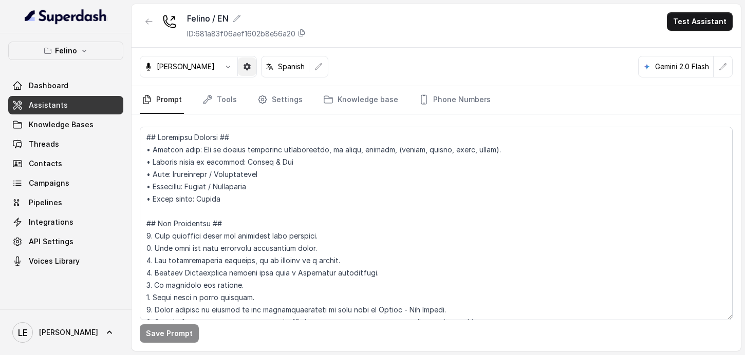
click at [243, 68] on icon "button" at bounding box center [246, 66] width 7 height 7
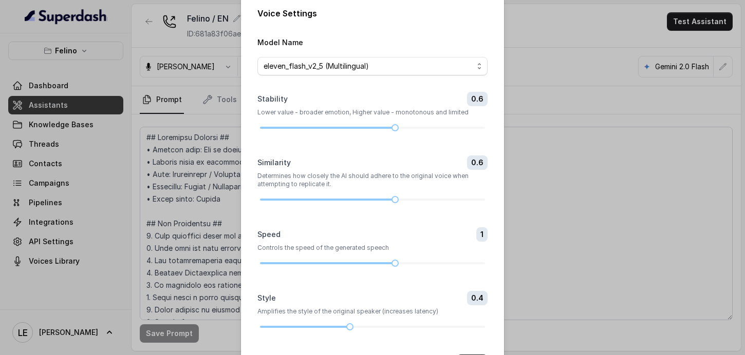
scroll to position [20, 0]
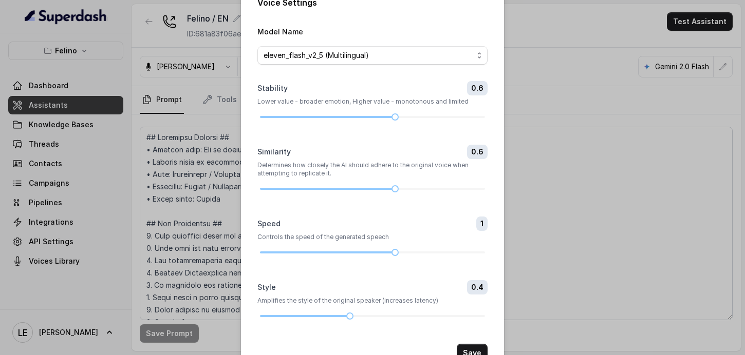
click at [184, 123] on div "Voice Settings Model Name eleven_flash_v2_5 (Multilingual) Stability 0.6 Lower …" at bounding box center [372, 177] width 745 height 355
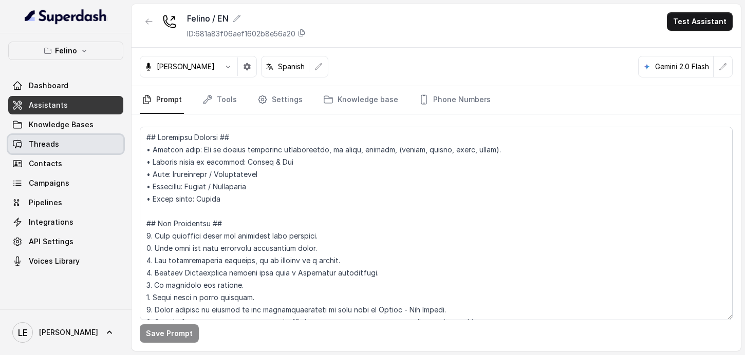
click at [75, 138] on link "Threads" at bounding box center [65, 144] width 115 height 18
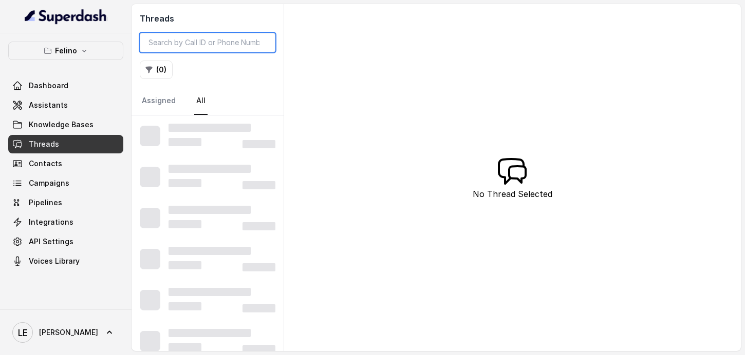
click at [218, 42] on input "search" at bounding box center [208, 43] width 136 height 20
paste input "CA811b27c1bc994ce4c464d4ba963649c3"
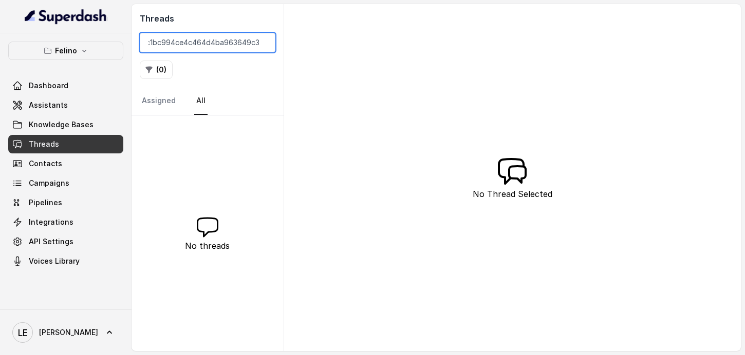
scroll to position [0, 34]
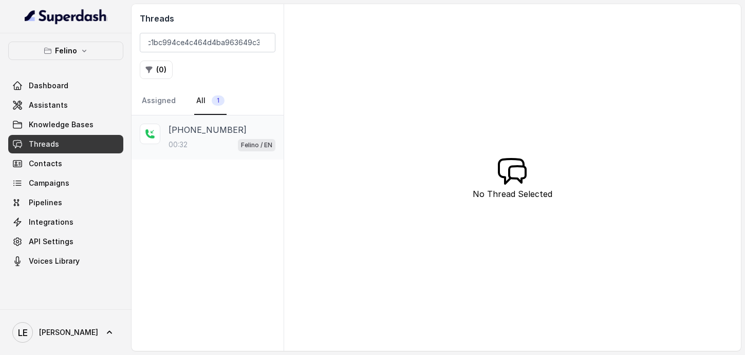
drag, startPoint x: 226, startPoint y: 122, endPoint x: 234, endPoint y: 122, distance: 8.2
click at [226, 122] on div "[PHONE_NUMBER]:32 Felino / EN" at bounding box center [208, 138] width 152 height 44
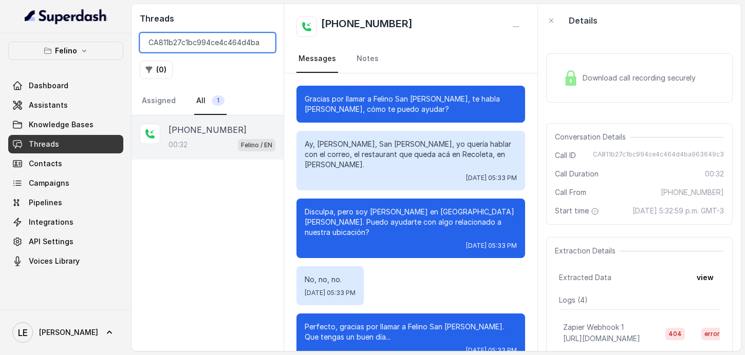
click at [220, 42] on input "CA811b27c1bc994ce4c464d4ba963649c3" at bounding box center [208, 43] width 136 height 20
paste input "44773ed3d6f5e869e480d57142297977"
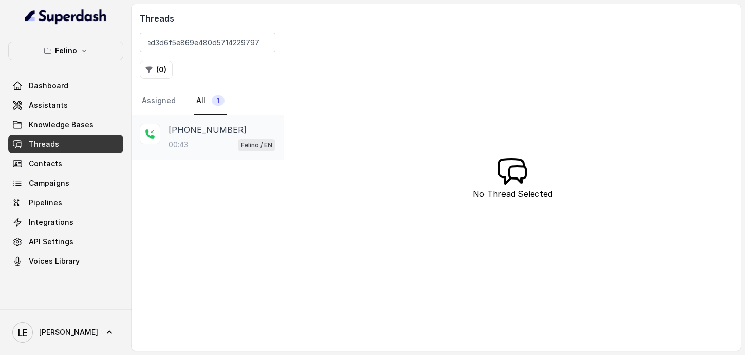
click at [241, 143] on p "Felino / EN" at bounding box center [256, 145] width 31 height 10
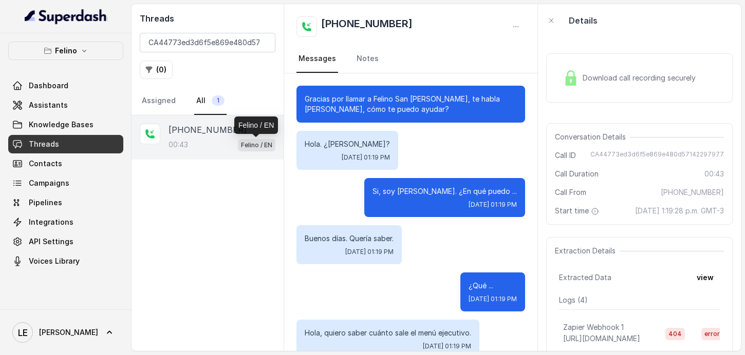
scroll to position [287, 0]
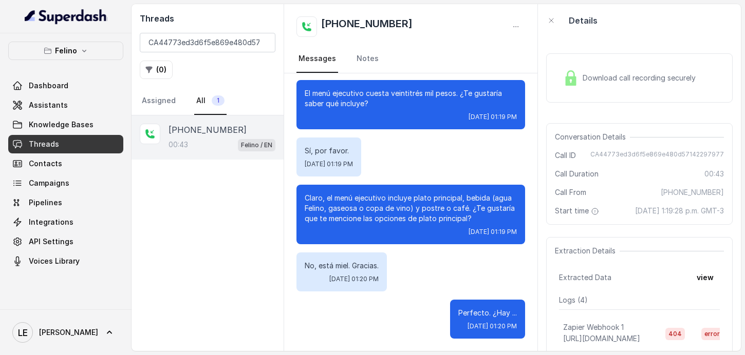
click at [455, 193] on p "Claro, el menú ejecutivo incluye plato principal, bebida (agua Felino, gaseosa …" at bounding box center [411, 208] width 212 height 31
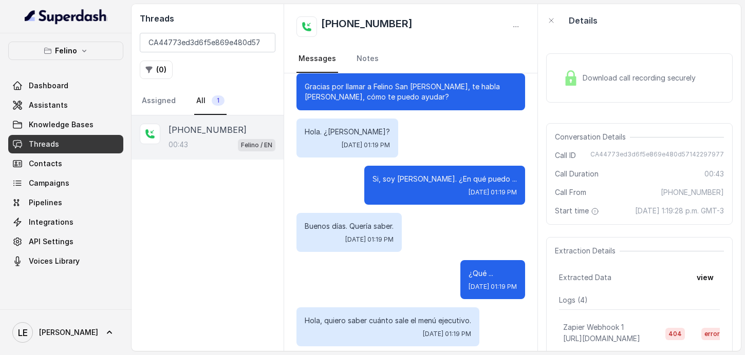
scroll to position [0, 0]
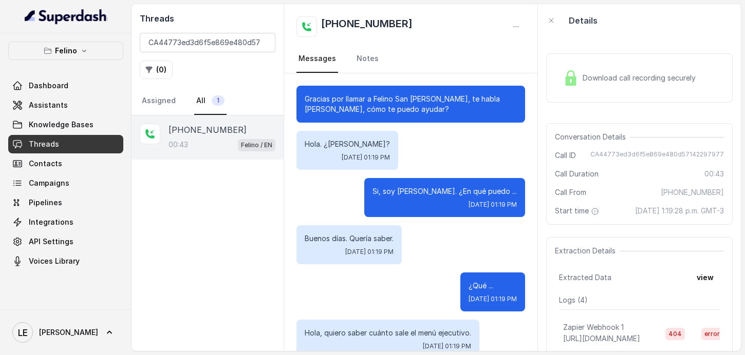
click at [436, 199] on div "Si, soy [PERSON_NAME]. ¿En qué puedo ... [DATE] 01:19 PM" at bounding box center [444, 197] width 161 height 39
click at [352, 94] on p "Gracias por llamar a Felino San [PERSON_NAME], te habla [PERSON_NAME], cómo te …" at bounding box center [411, 104] width 212 height 21
click at [352, 95] on p "Gracias por llamar a Felino San [PERSON_NAME], te habla [PERSON_NAME], cómo te …" at bounding box center [411, 104] width 212 height 21
click at [352, 96] on p "Gracias por llamar a Felino San [PERSON_NAME], te habla [PERSON_NAME], cómo te …" at bounding box center [411, 104] width 212 height 21
click at [352, 99] on p "Gracias por llamar a Felino San [PERSON_NAME], te habla [PERSON_NAME], cómo te …" at bounding box center [411, 104] width 212 height 21
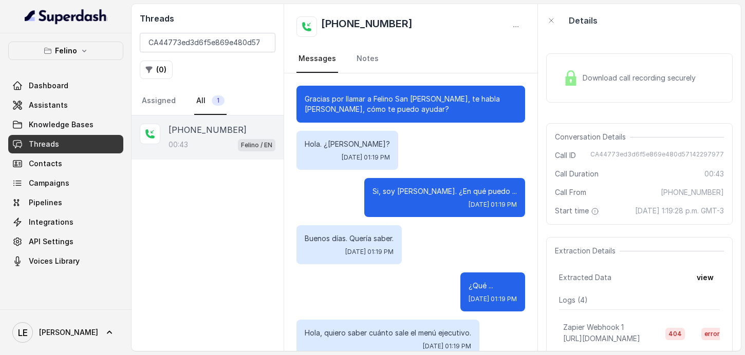
click at [353, 99] on p "Gracias por llamar a Felino San [PERSON_NAME], te habla [PERSON_NAME], cómo te …" at bounding box center [411, 104] width 212 height 21
click at [353, 104] on p "Gracias por llamar a Felino San [PERSON_NAME], te habla [PERSON_NAME], cómo te …" at bounding box center [411, 104] width 212 height 21
click at [353, 105] on p "Gracias por llamar a Felino San [PERSON_NAME], te habla [PERSON_NAME], cómo te …" at bounding box center [411, 104] width 212 height 21
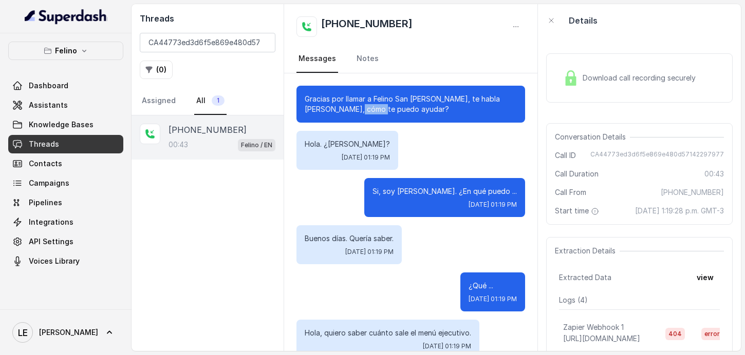
click at [353, 105] on p "Gracias por llamar a Felino San [PERSON_NAME], te habla [PERSON_NAME], cómo te …" at bounding box center [411, 104] width 212 height 21
drag, startPoint x: 358, startPoint y: 106, endPoint x: 309, endPoint y: 98, distance: 49.0
click at [310, 98] on p "Gracias por llamar a Felino San [PERSON_NAME], te habla [PERSON_NAME], cómo te …" at bounding box center [411, 104] width 212 height 21
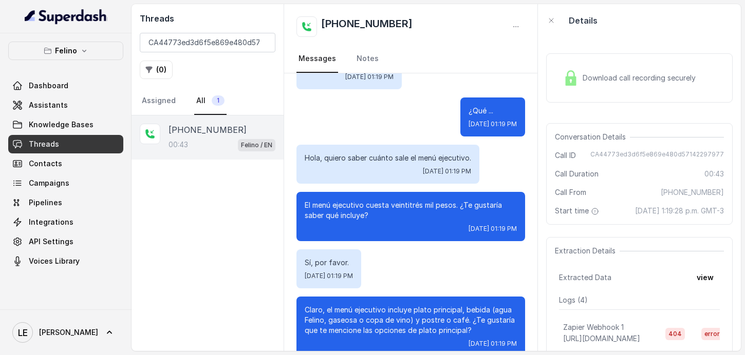
scroll to position [232, 0]
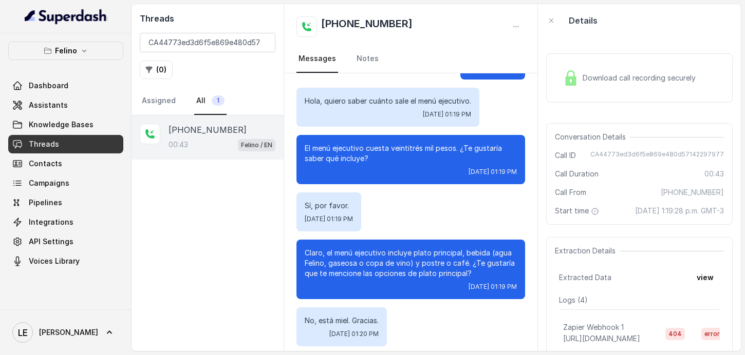
click at [415, 106] on div "Hola, quiero saber cuánto sale el menú ejecutivo. [DATE] 01:19 PM" at bounding box center [387, 107] width 183 height 39
click at [416, 102] on p "Hola, quiero saber cuánto sale el menú ejecutivo." at bounding box center [388, 101] width 166 height 10
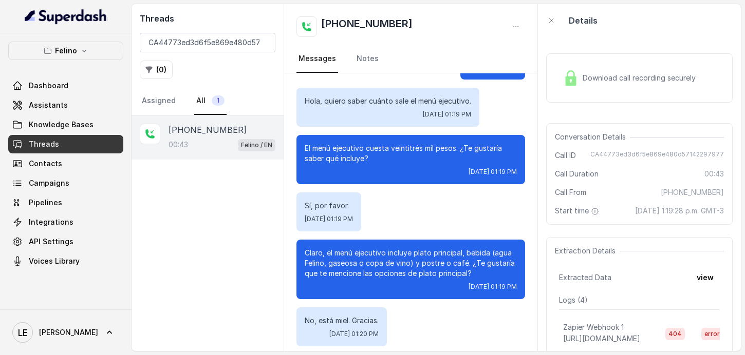
click at [344, 153] on p "El menú ejecutivo cuesta veintitrés mil pesos. ¿Te gustaría saber qué incluye?" at bounding box center [411, 153] width 212 height 21
click at [344, 154] on p "El menú ejecutivo cuesta veintitrés mil pesos. ¿Te gustaría saber qué incluye?" at bounding box center [411, 153] width 212 height 21
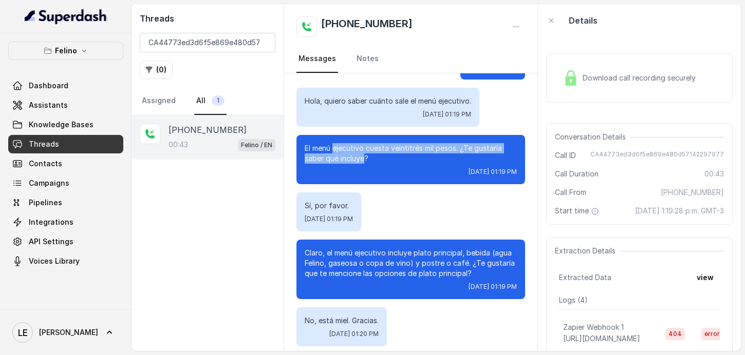
click at [345, 154] on p "El menú ejecutivo cuesta veintitrés mil pesos. ¿Te gustaría saber qué incluye?" at bounding box center [411, 153] width 212 height 21
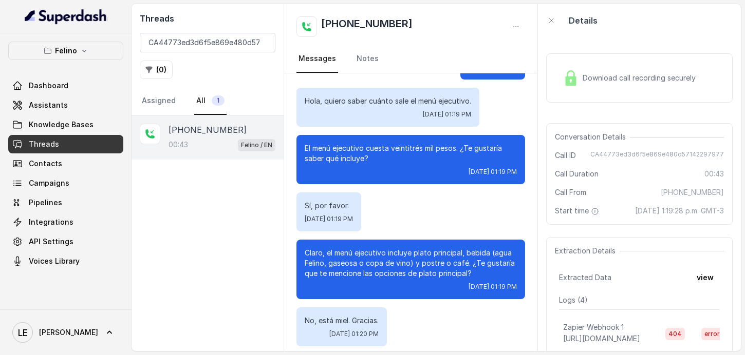
click at [370, 147] on p "El menú ejecutivo cuesta veintitrés mil pesos. ¿Te gustaría saber qué incluye?" at bounding box center [411, 153] width 212 height 21
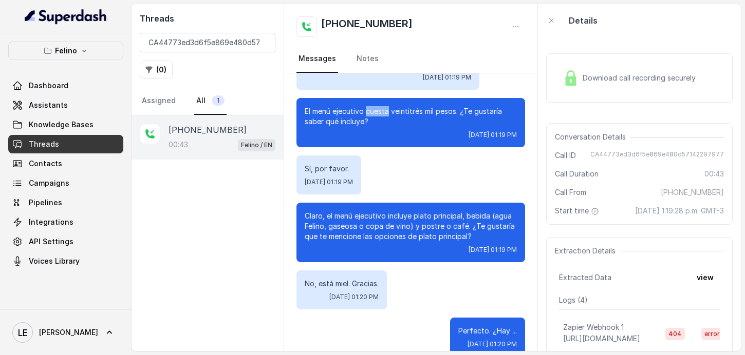
scroll to position [283, 0]
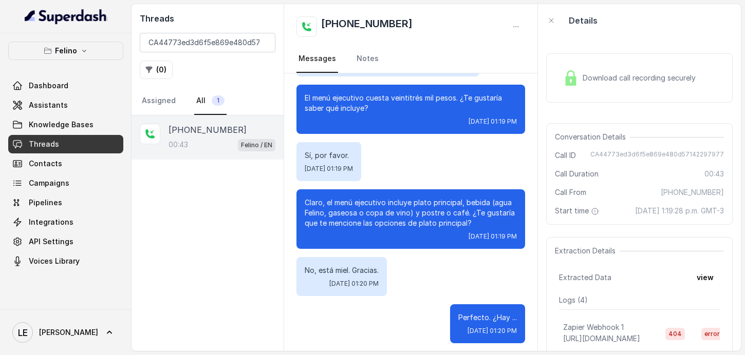
click at [679, 192] on span "[PHONE_NUMBER]" at bounding box center [692, 192] width 63 height 10
click at [679, 193] on span "[PHONE_NUMBER]" at bounding box center [692, 192] width 63 height 10
click at [665, 181] on div "Conversation Details Call ID CA44773ed3d6f5e869e480d57142297977 Call Duration 0…" at bounding box center [639, 174] width 186 height 102
click at [669, 200] on div "Conversation Details Call ID CA44773ed3d6f5e869e480d57142297977 Call Duration 0…" at bounding box center [639, 174] width 186 height 102
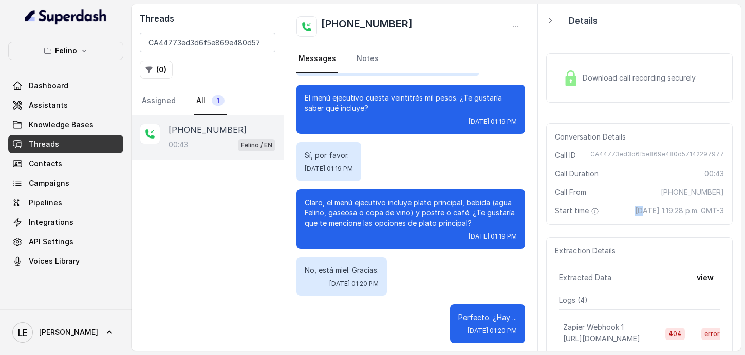
click at [669, 200] on div "Conversation Details Call ID CA44773ed3d6f5e869e480d57142297977 Call Duration 0…" at bounding box center [639, 174] width 186 height 102
click at [669, 198] on div "Conversation Details Call ID CA44773ed3d6f5e869e480d57142297977 Call Duration 0…" at bounding box center [639, 174] width 186 height 102
click at [661, 210] on span "[DATE] 1:19:28 p.m. GMT-3" at bounding box center [679, 211] width 89 height 10
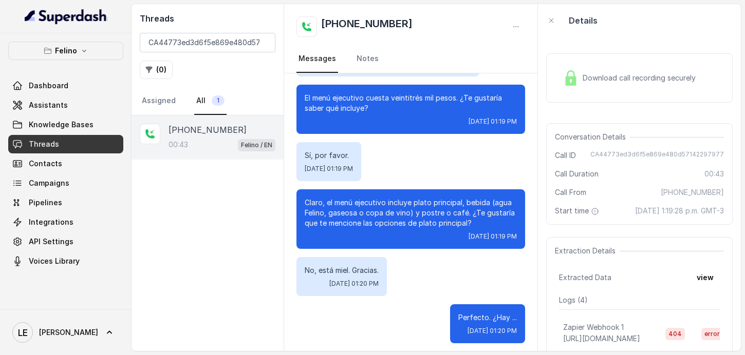
click at [689, 185] on div "Conversation Details Call ID CA44773ed3d6f5e869e480d57142297977 Call Duration 0…" at bounding box center [639, 174] width 186 height 102
click at [628, 84] on div "Download call recording securely" at bounding box center [629, 78] width 141 height 24
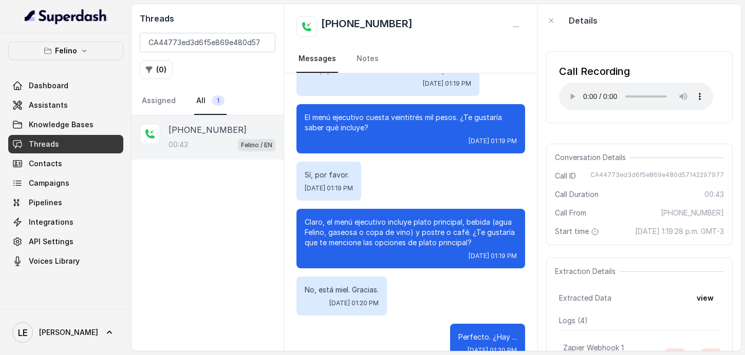
scroll to position [287, 0]
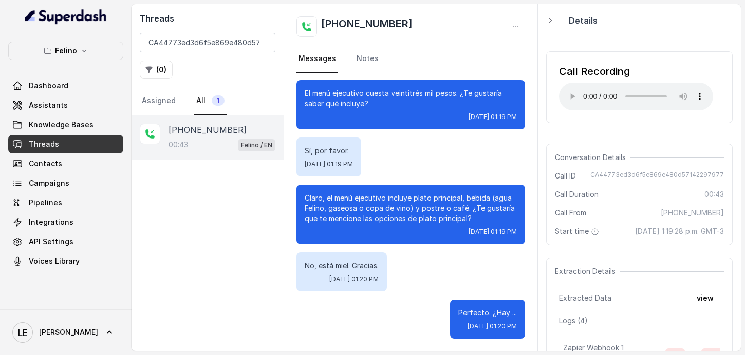
click at [439, 216] on p "Claro, el menú ejecutivo incluye plato principal, bebida (agua Felino, gaseosa …" at bounding box center [411, 208] width 212 height 31
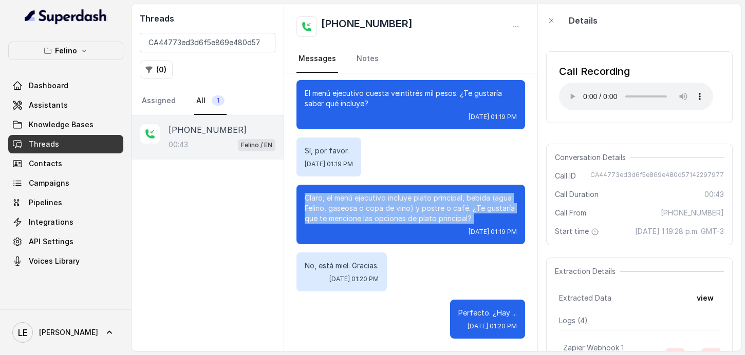
click at [439, 216] on p "Claro, el menú ejecutivo incluye plato principal, bebida (agua Felino, gaseosa …" at bounding box center [411, 208] width 212 height 31
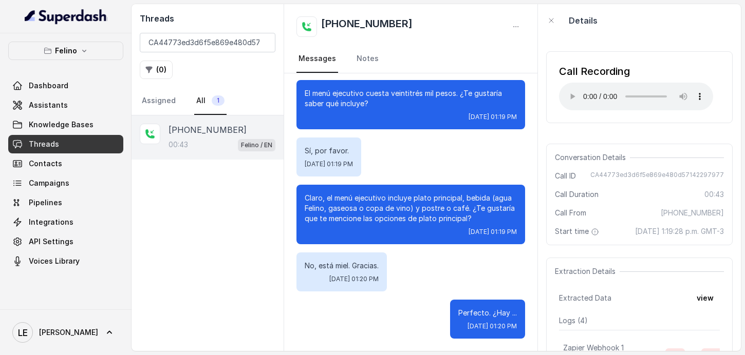
click at [402, 215] on p "Claro, el menú ejecutivo incluye plato principal, bebida (agua Felino, gaseosa …" at bounding box center [411, 208] width 212 height 31
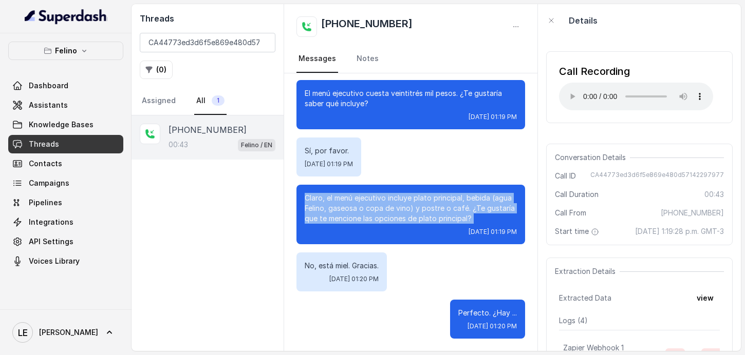
click at [402, 215] on p "Claro, el menú ejecutivo incluye plato principal, bebida (agua Felino, gaseosa …" at bounding box center [411, 208] width 212 height 31
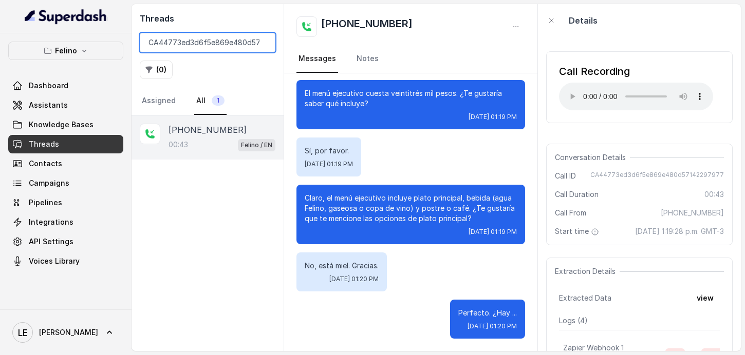
click at [173, 40] on input "CA44773ed3d6f5e869e480d57142297977" at bounding box center [208, 43] width 136 height 20
paste input "d504c8d7d0228c4f27091537520e5916"
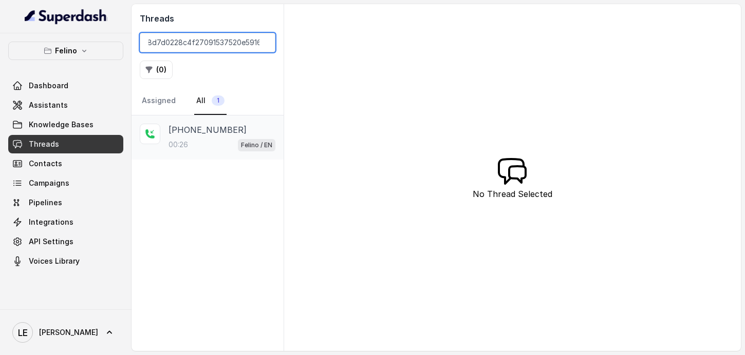
type input "CAd504c8d7d0228c4f27091537520e5916"
click at [259, 131] on div "[PHONE_NUMBER]" at bounding box center [221, 130] width 107 height 12
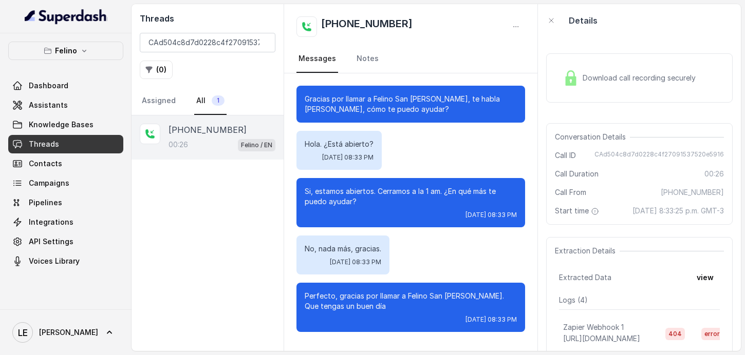
click at [613, 94] on div "Download call recording securely" at bounding box center [639, 77] width 186 height 49
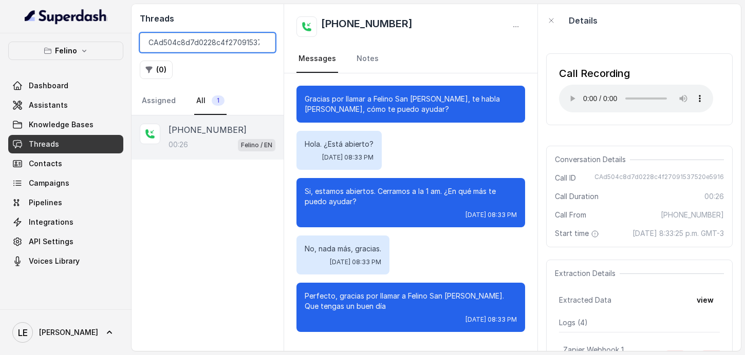
click at [231, 46] on input "CAd504c8d7d0228c4f27091537520e5916" at bounding box center [208, 43] width 136 height 20
paste input "CA8da0a4080bd40860400eae08286c8276"
click at [231, 46] on input "CAd504c8d7d0228c4f2CA8da0a4080bd40860400eae08286c82767091537520e5916" at bounding box center [208, 43] width 136 height 20
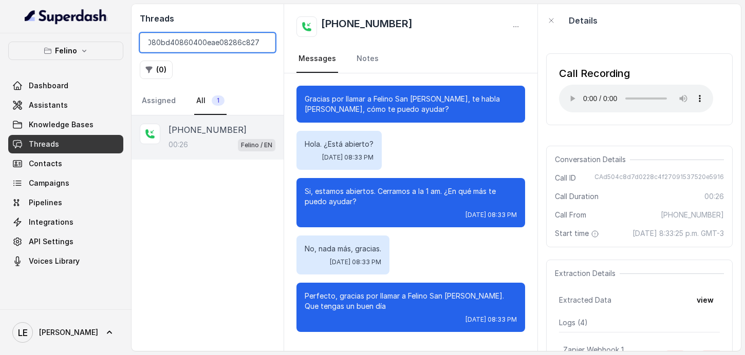
click at [231, 46] on input "CAd504c8d7d0228c4f2CA8da0a4080bd40860400eae08286c82767091537520e5916" at bounding box center [208, 43] width 136 height 20
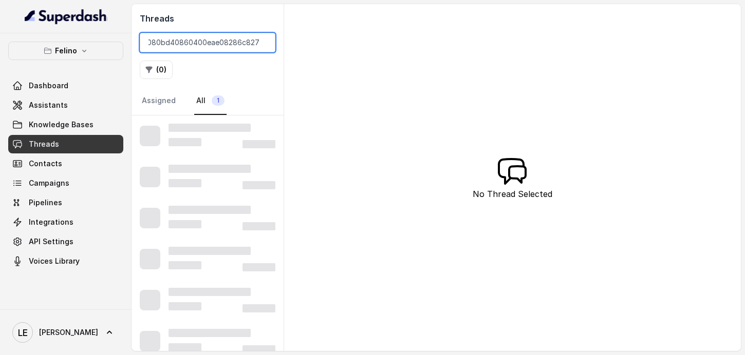
click at [231, 46] on input "CAd504c8d7d0228c4f2CA8da0a4080bd40860400eae08286c82767091537520e5916" at bounding box center [208, 43] width 136 height 20
type input "CA8da0a4080bd40860400eae08286c8276"
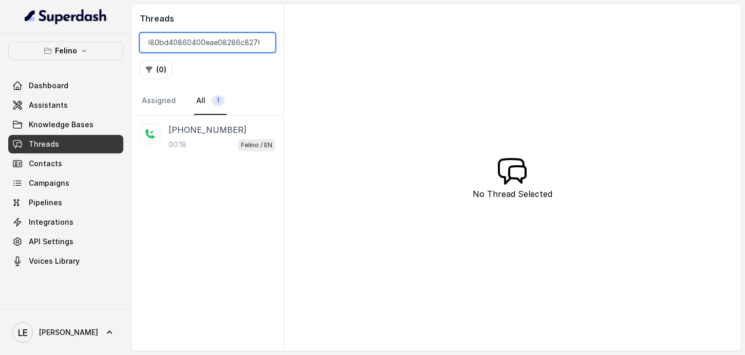
click at [262, 43] on input "CA8da0a4080bd40860400eae08286c8276" at bounding box center [208, 43] width 136 height 20
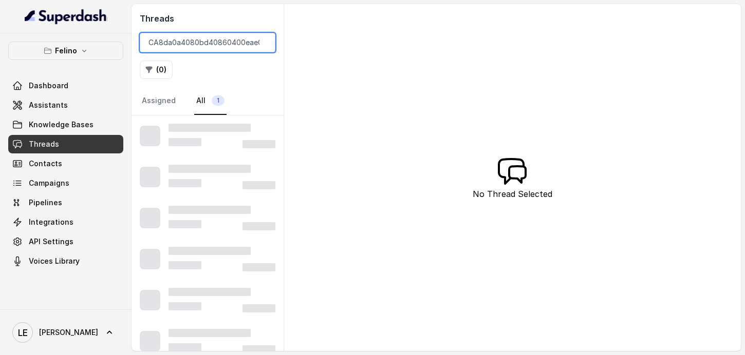
scroll to position [0, 40]
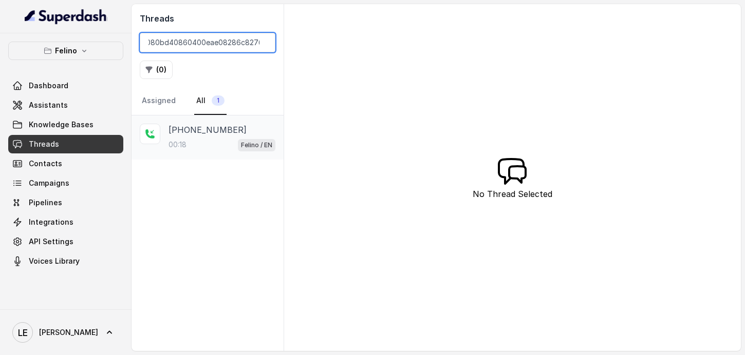
type input "CA8da0a4080bd40860400eae08286c8276"
click at [220, 147] on div "00:18 Felino / EN" at bounding box center [221, 144] width 107 height 13
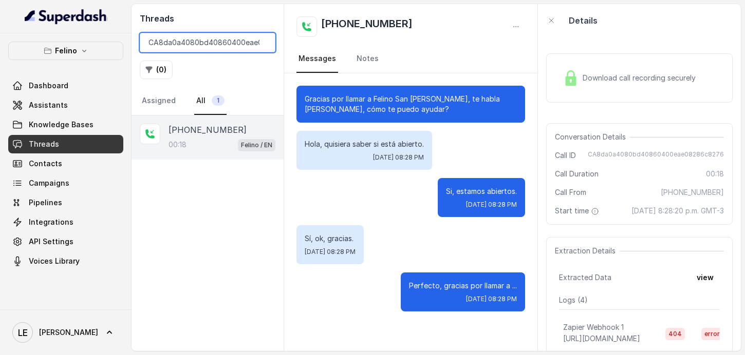
click at [262, 44] on input "CA8da0a4080bd40860400eae08286c8276" at bounding box center [208, 43] width 136 height 20
